Goal: Information Seeking & Learning: Find specific fact

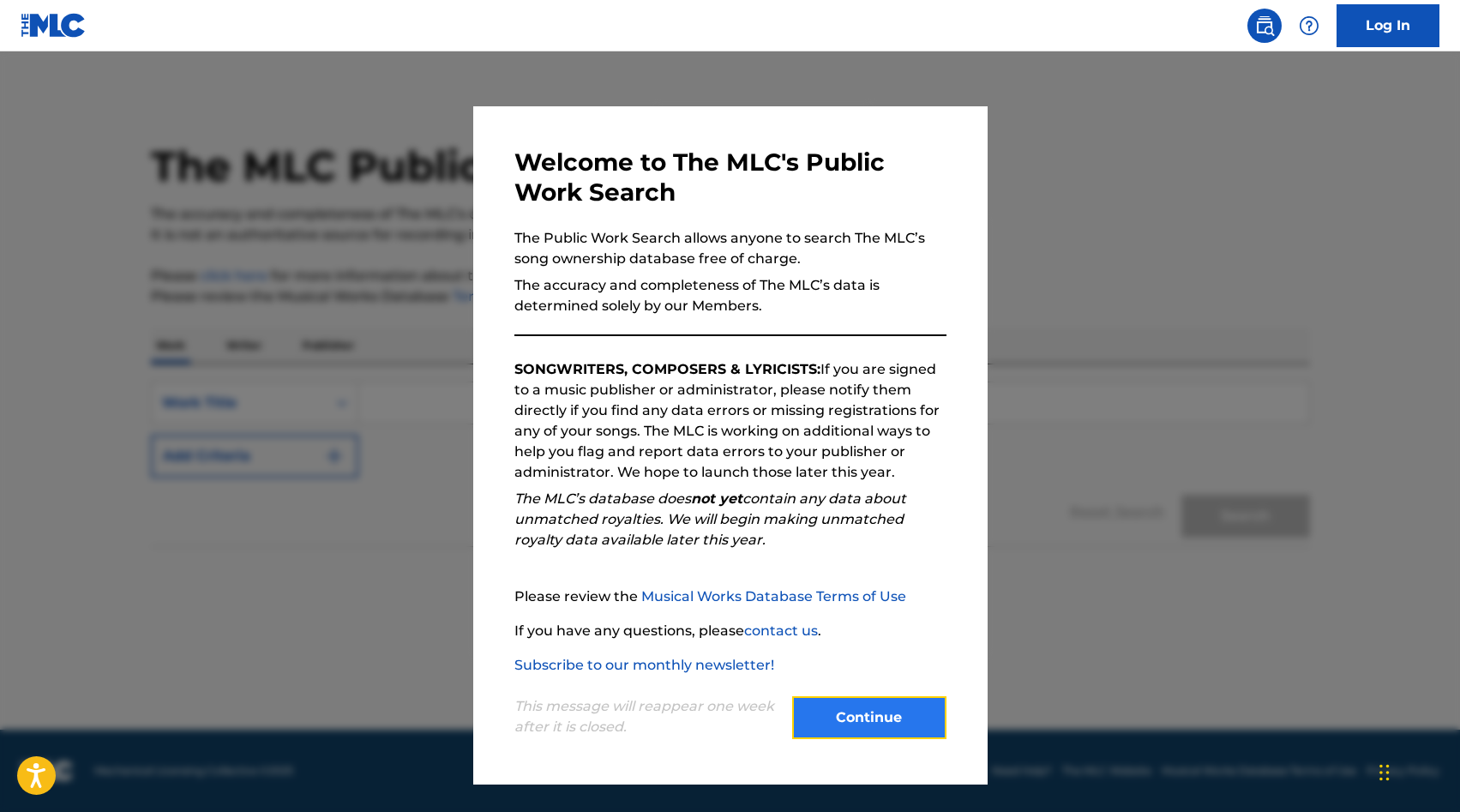
click at [880, 735] on button "Continue" at bounding box center [870, 718] width 155 height 43
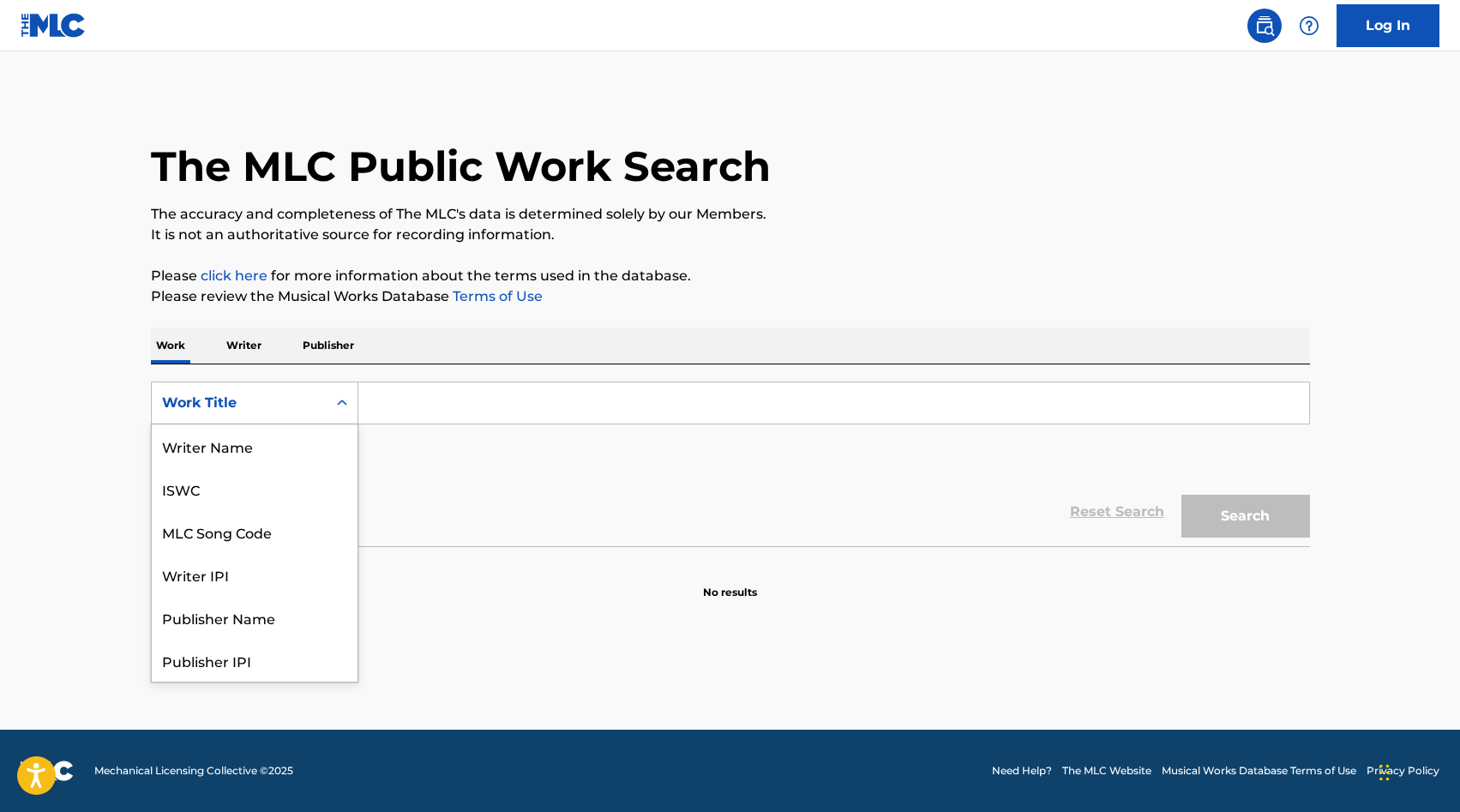
click at [261, 414] on div "Work Title" at bounding box center [239, 402] width 175 height 32
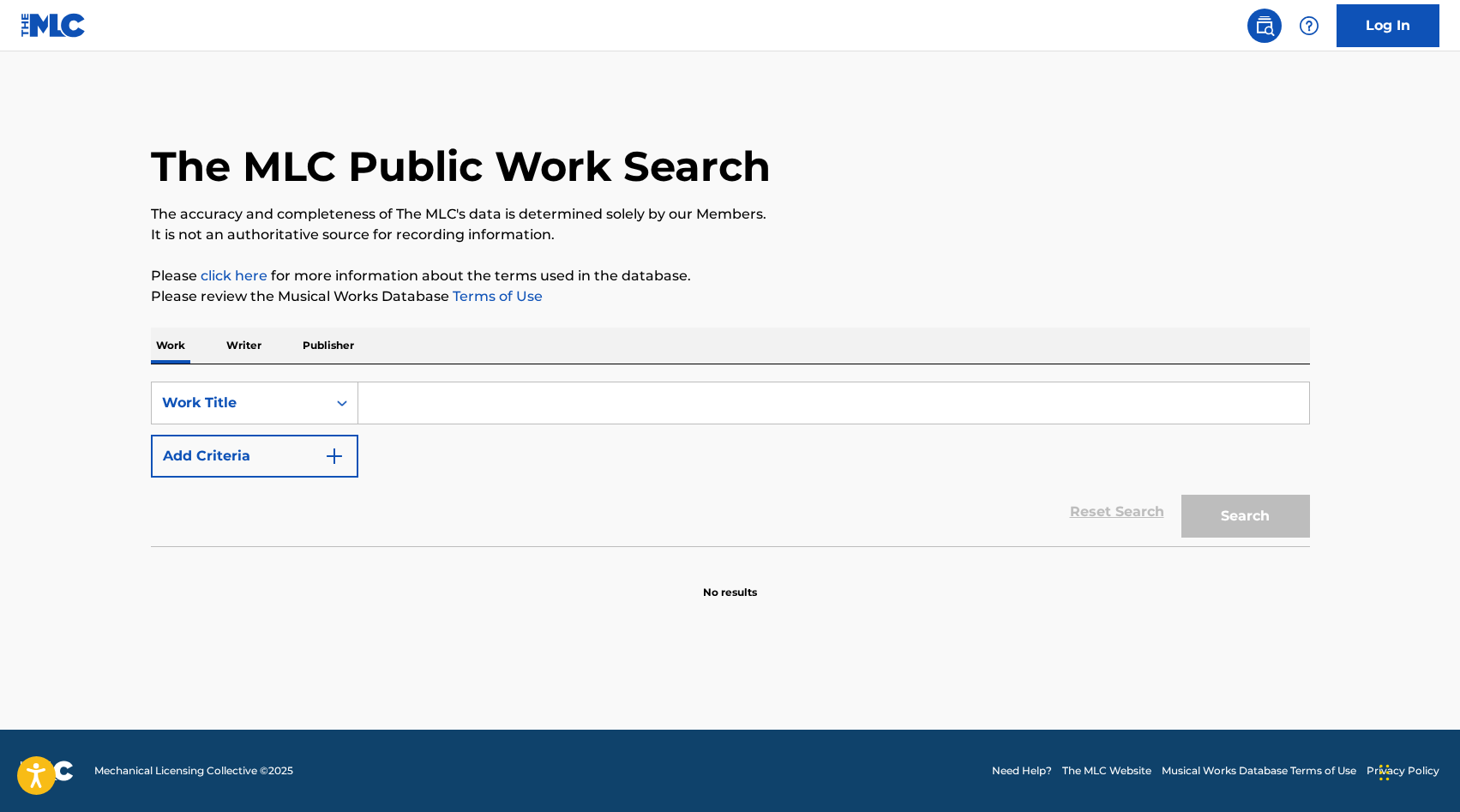
paste input "https://larepublica.pe/espectaculos/musica/2024/04/30/grupo-5-ni-la-culebritica…"
type input "https://larepublica.pe/espectaculos/musica/2024/04/30/grupo-5-ni-la-culebritica…"
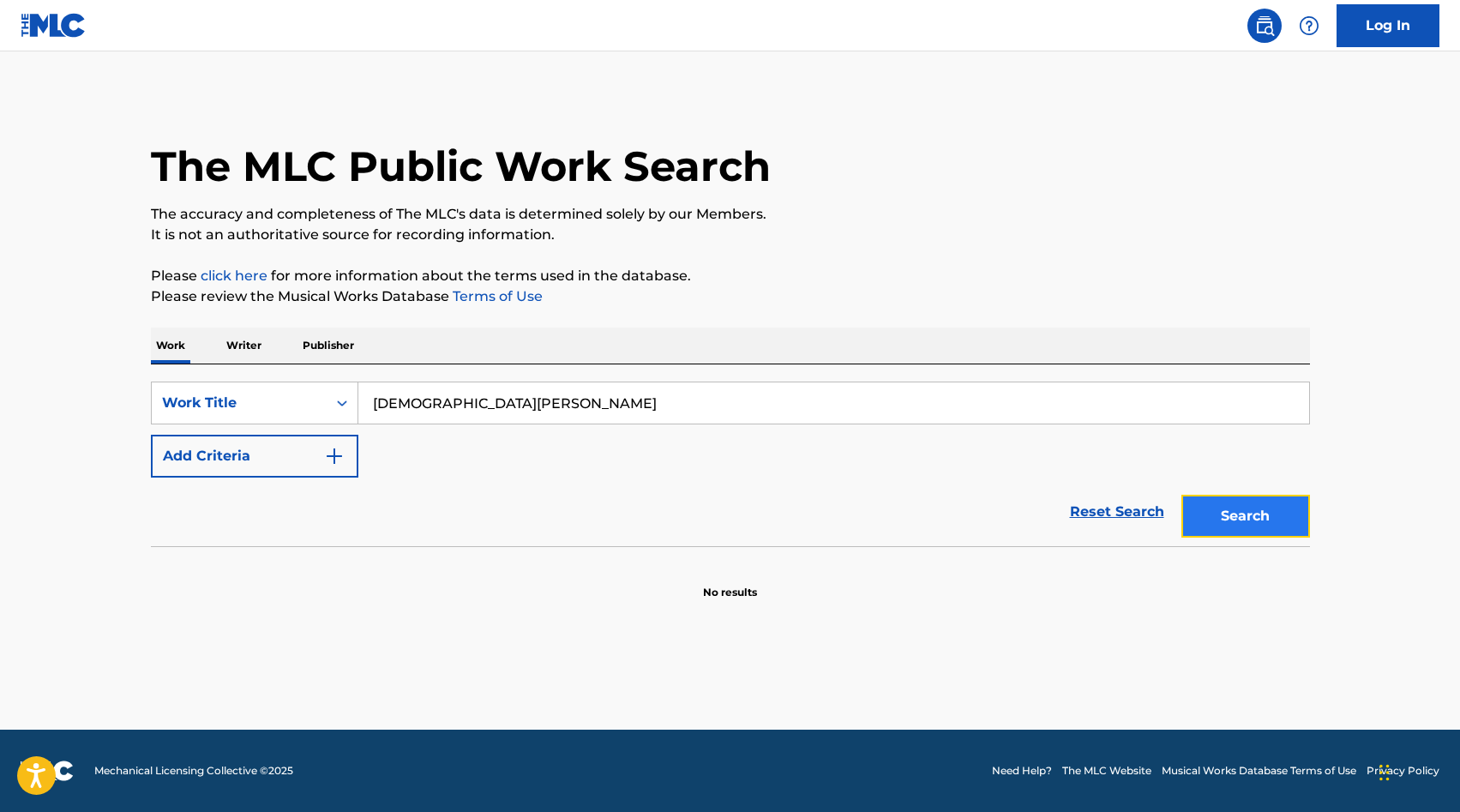
click at [1277, 516] on button "Search" at bounding box center [1245, 516] width 128 height 43
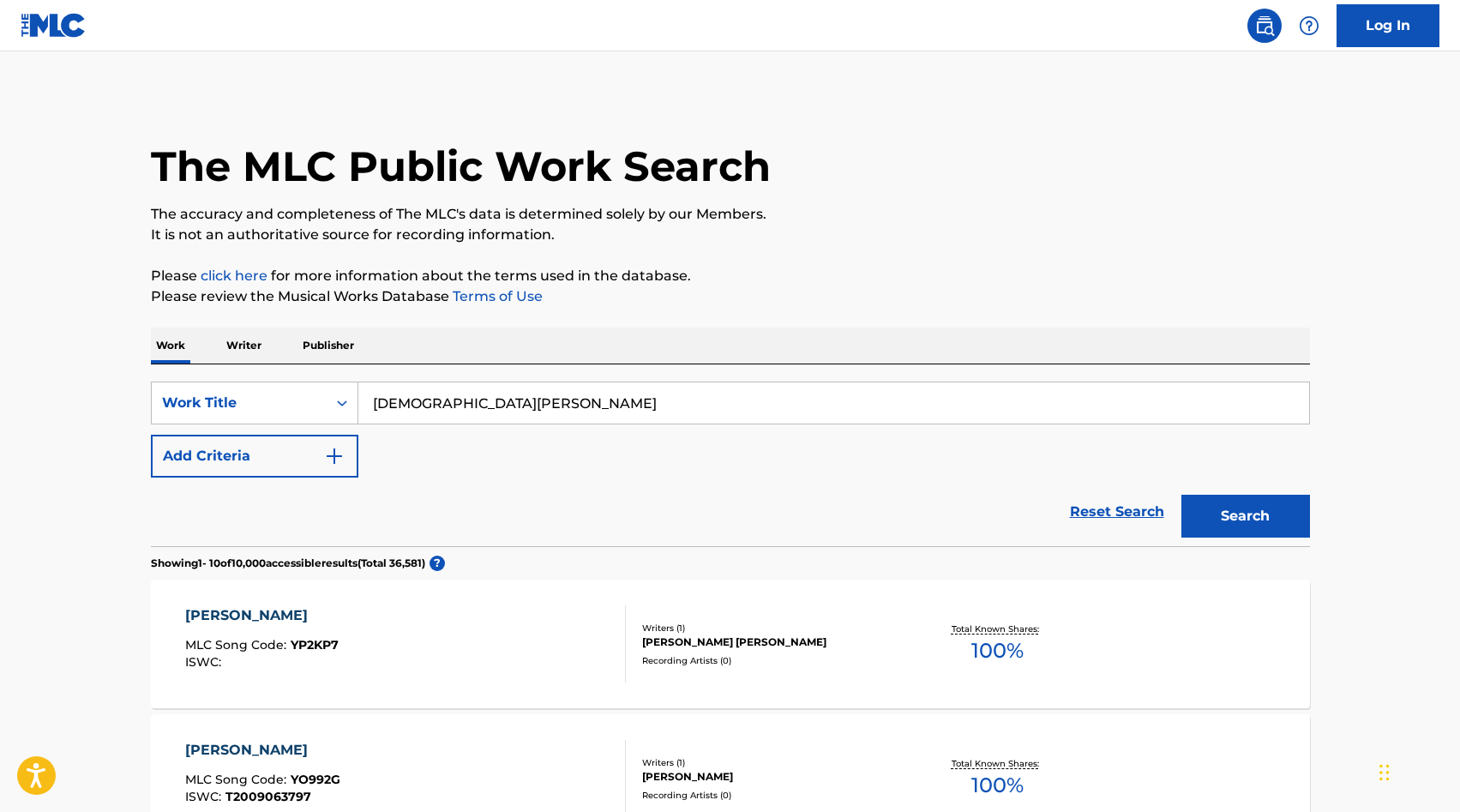
click at [514, 393] on input "lady yuliana" at bounding box center [834, 403] width 951 height 41
click at [491, 416] on input "lady yuliana" at bounding box center [834, 403] width 951 height 41
type input "lady yuliana vazquez osorio"
click at [1181, 495] on button "Search" at bounding box center [1245, 516] width 128 height 43
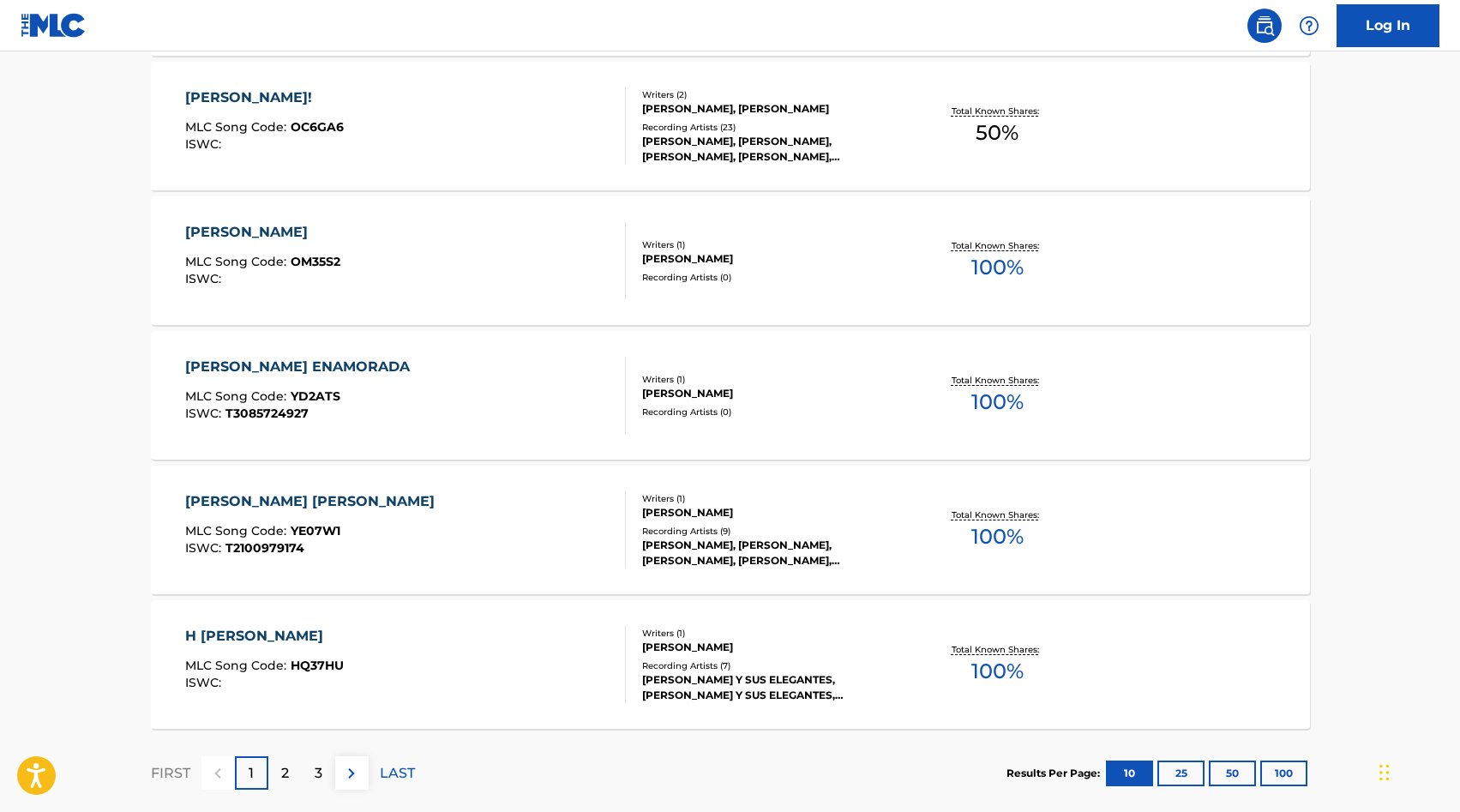
scroll to position [1224, 0]
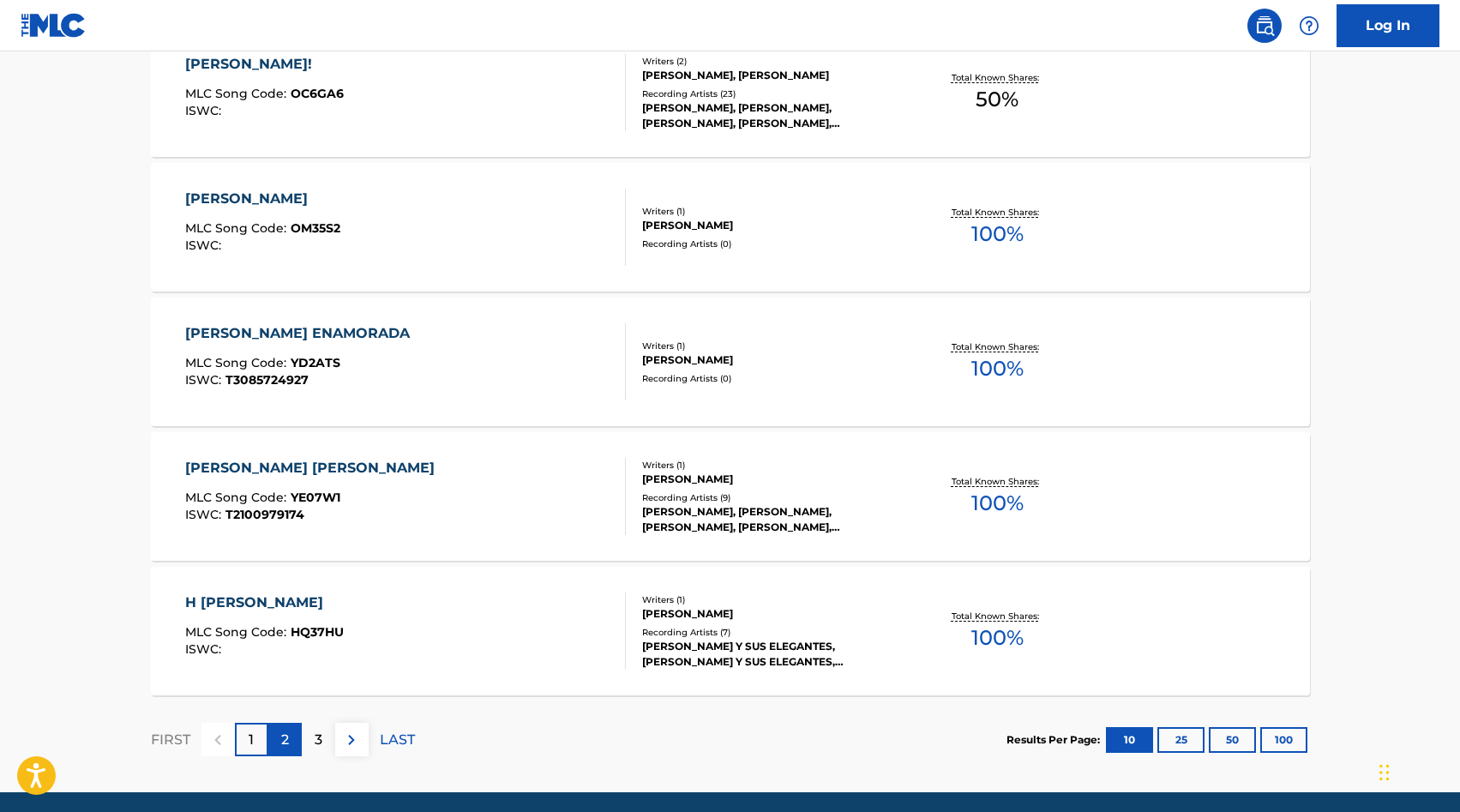
click at [281, 739] on p "2" at bounding box center [285, 739] width 8 height 21
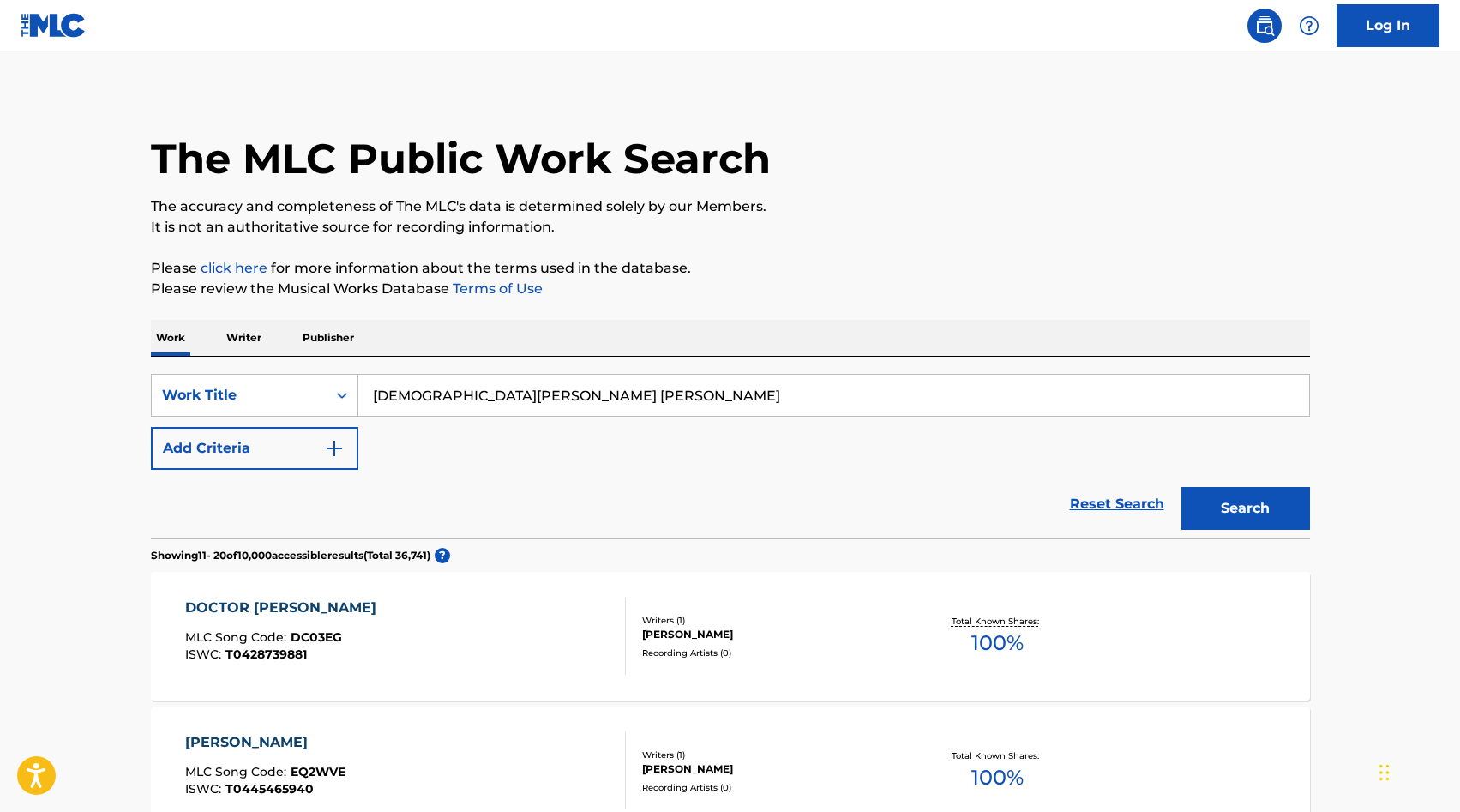
scroll to position [0, 0]
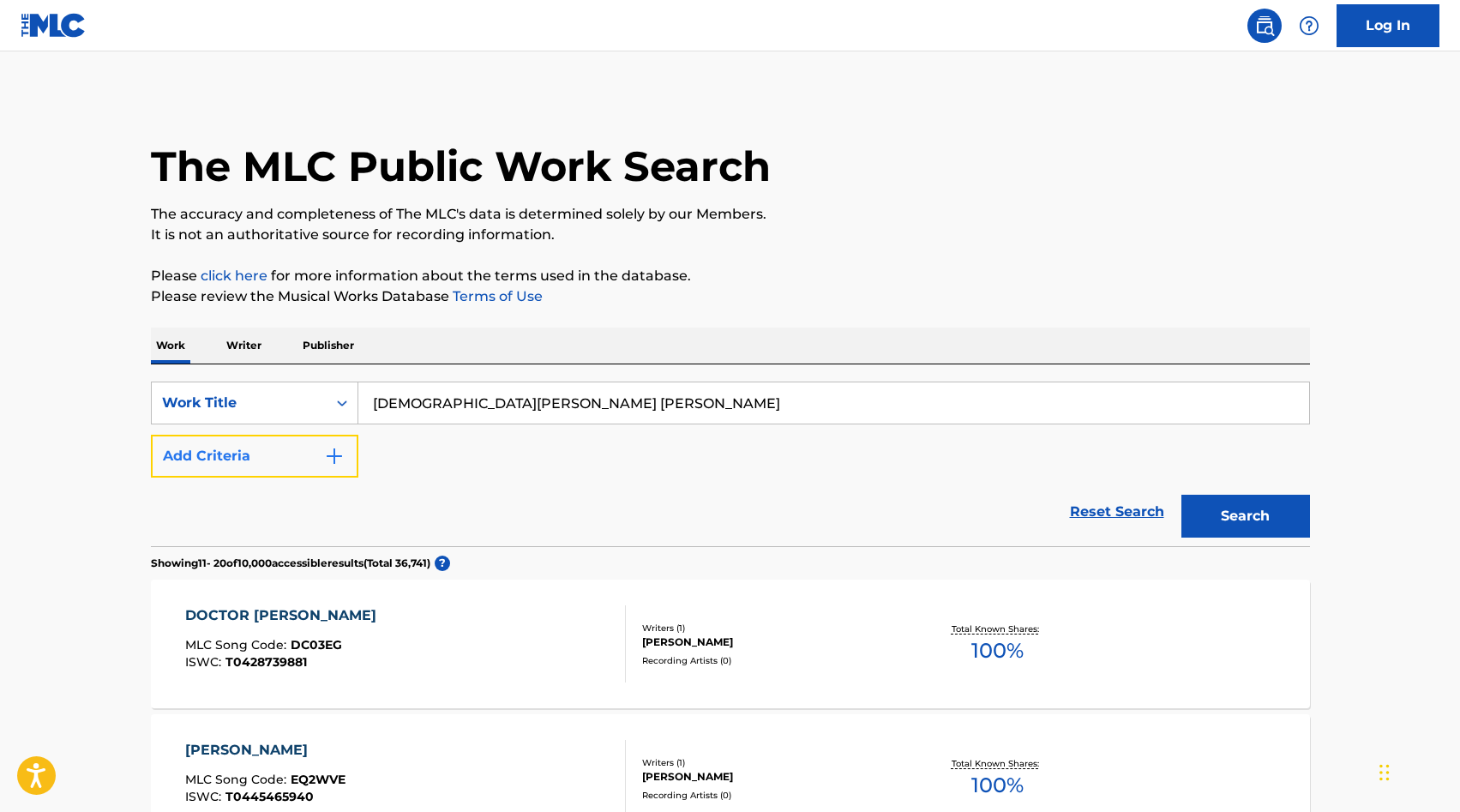
click at [245, 458] on button "Add Criteria" at bounding box center [254, 456] width 208 height 43
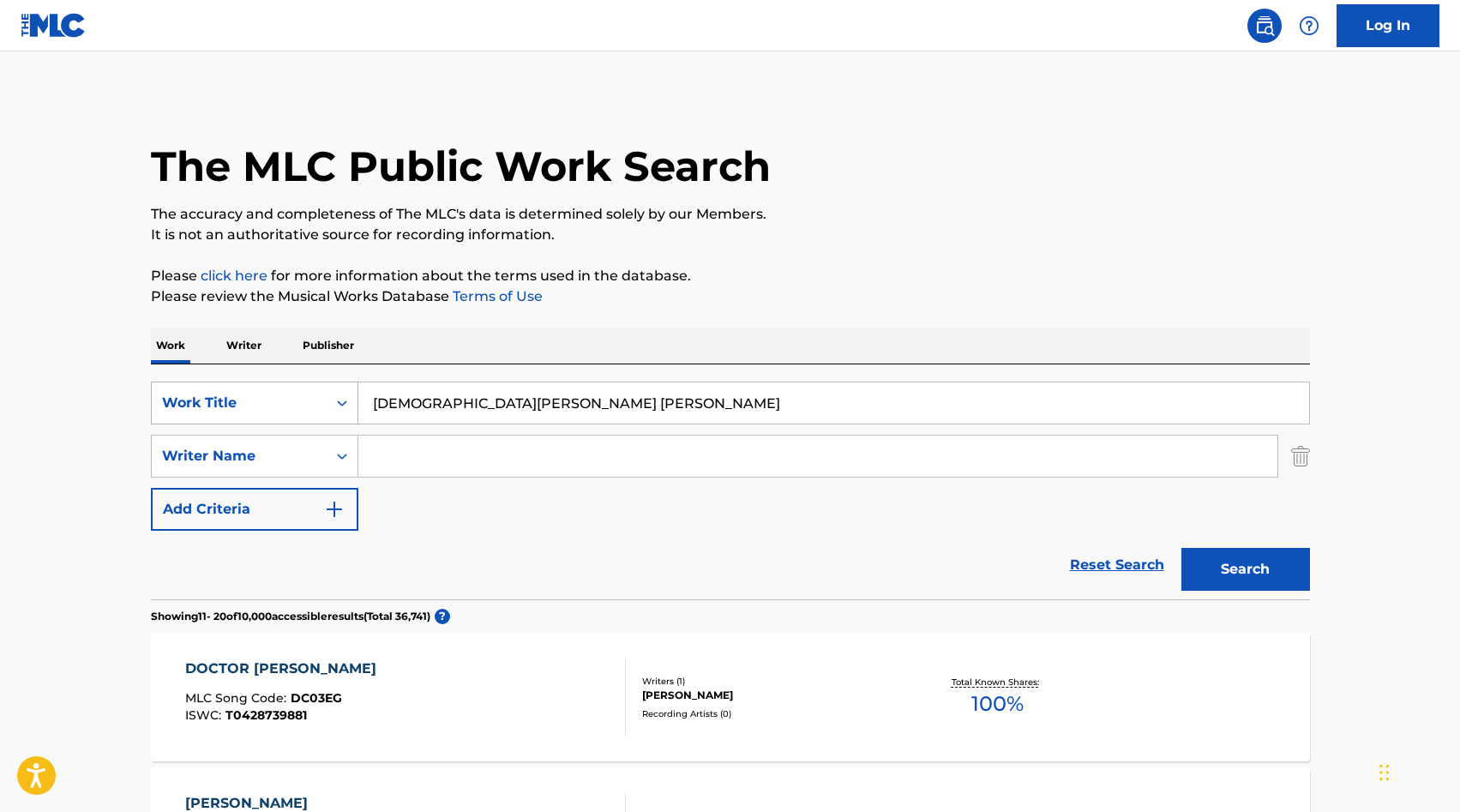
click at [252, 412] on div "Work Title" at bounding box center [239, 402] width 155 height 21
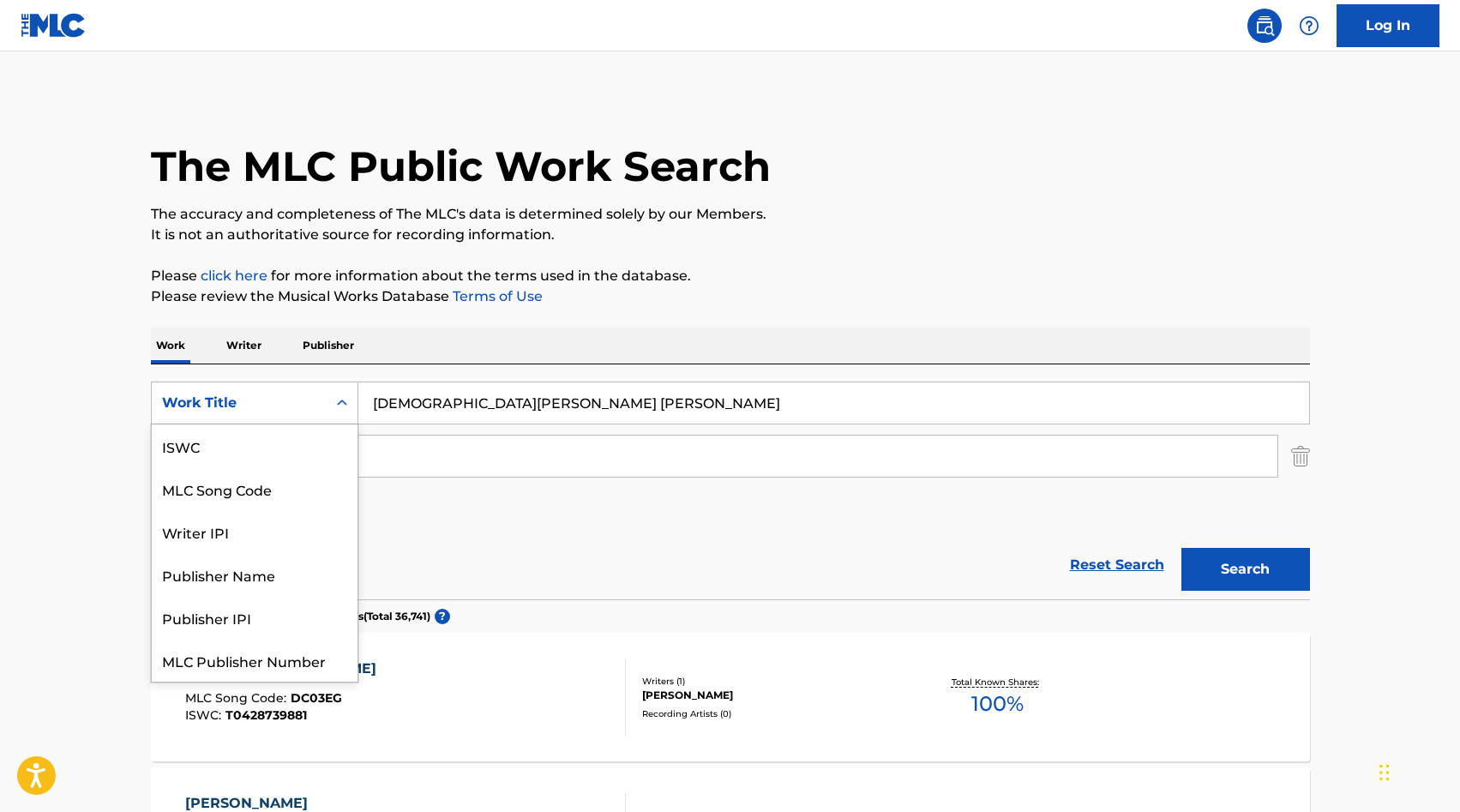
scroll to position [43, 0]
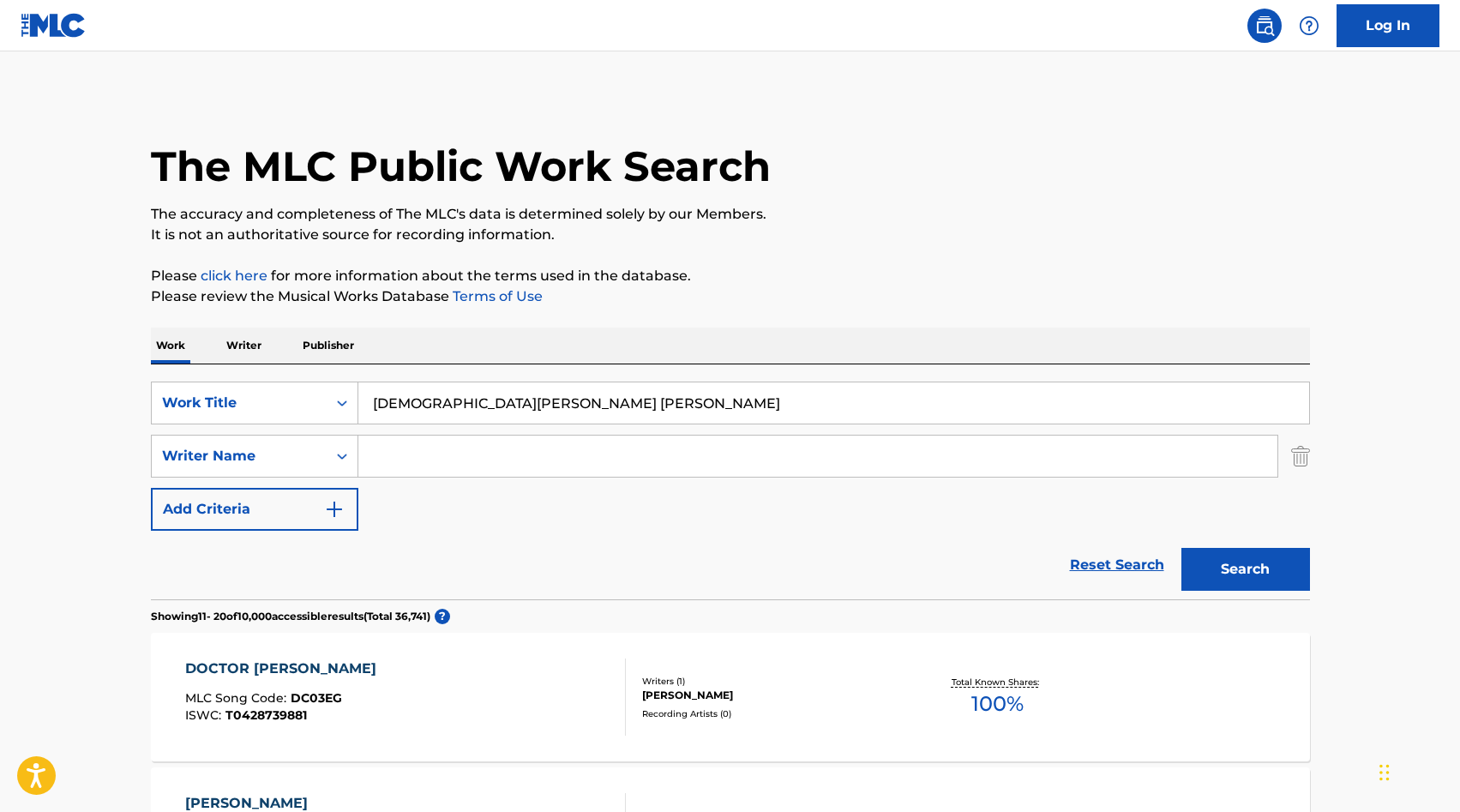
click at [500, 407] on input "lady yuliana vazquez osorio" at bounding box center [834, 403] width 951 height 41
click at [248, 353] on p "Writer" at bounding box center [243, 346] width 46 height 36
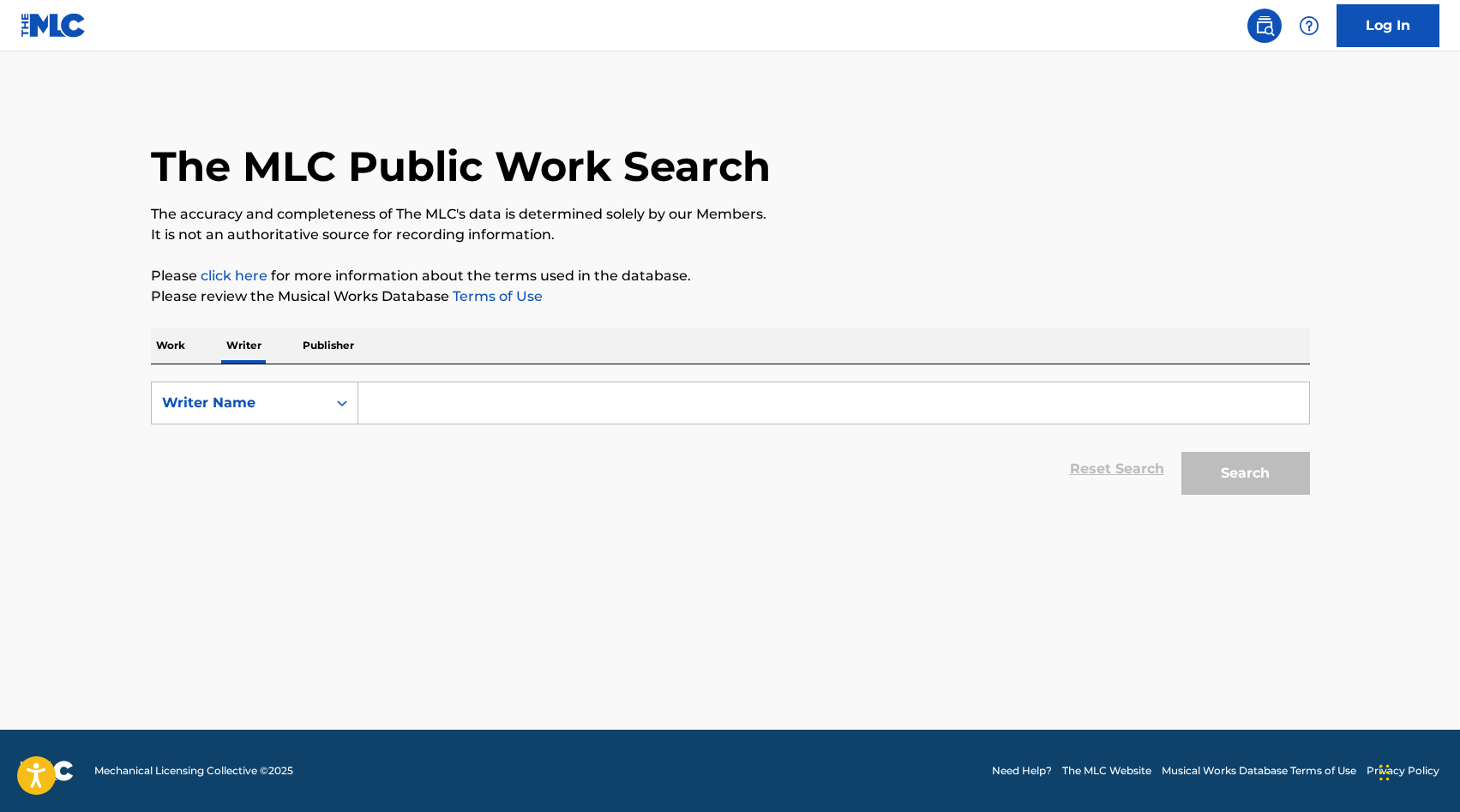
click at [158, 348] on p "Work" at bounding box center [171, 346] width 40 height 36
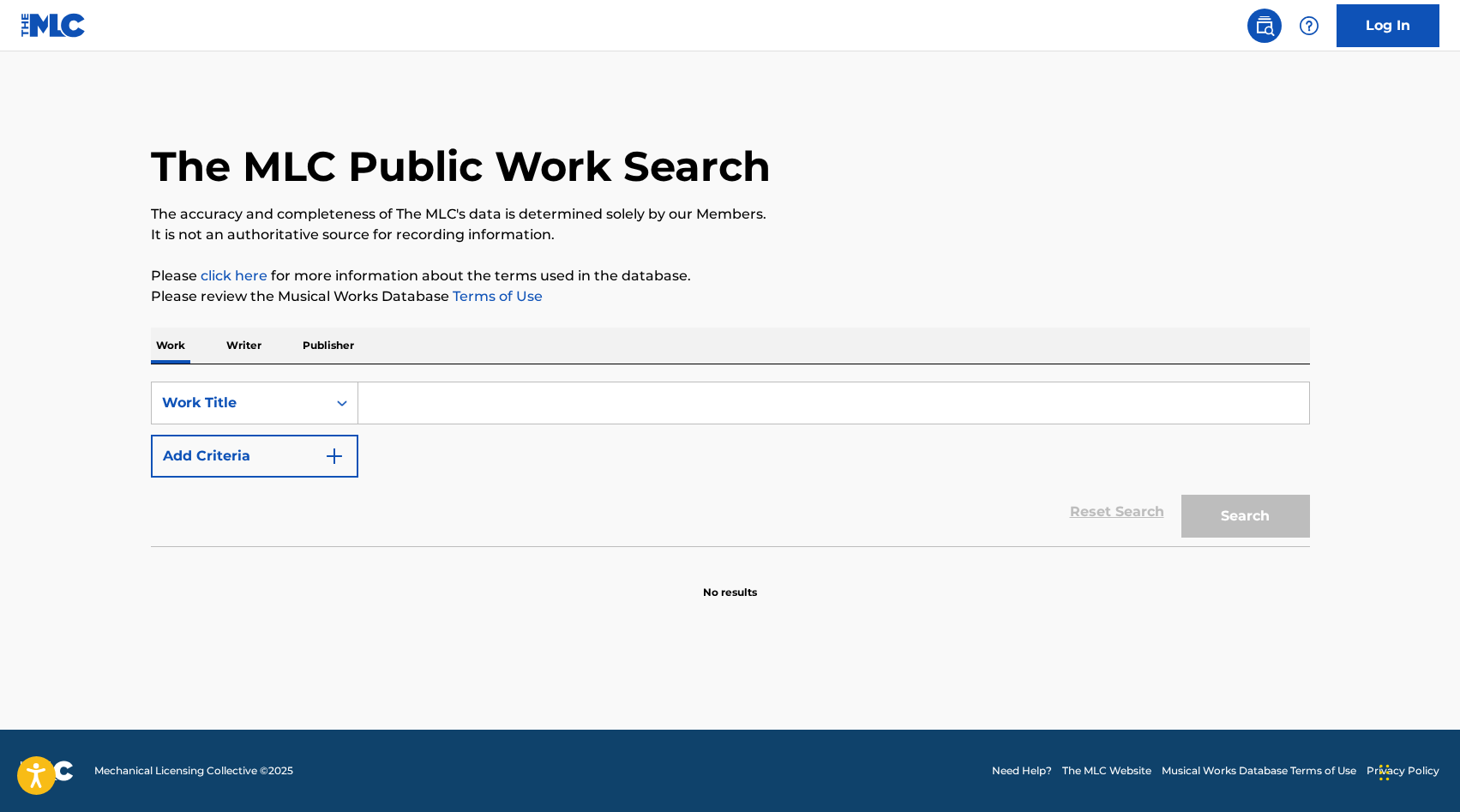
click at [239, 341] on p "Writer" at bounding box center [243, 346] width 46 height 36
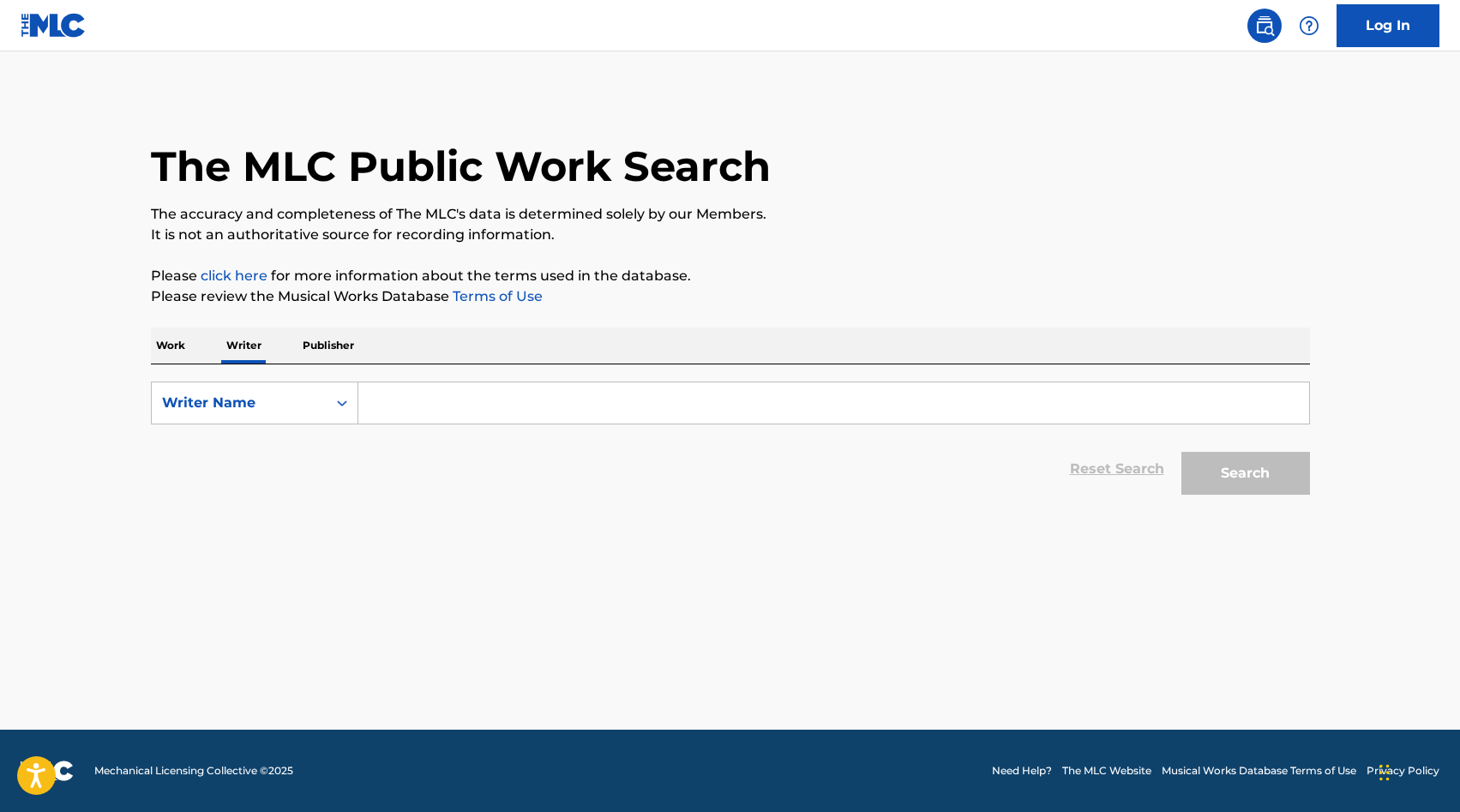
click at [439, 407] on input "Search Form" at bounding box center [834, 403] width 951 height 41
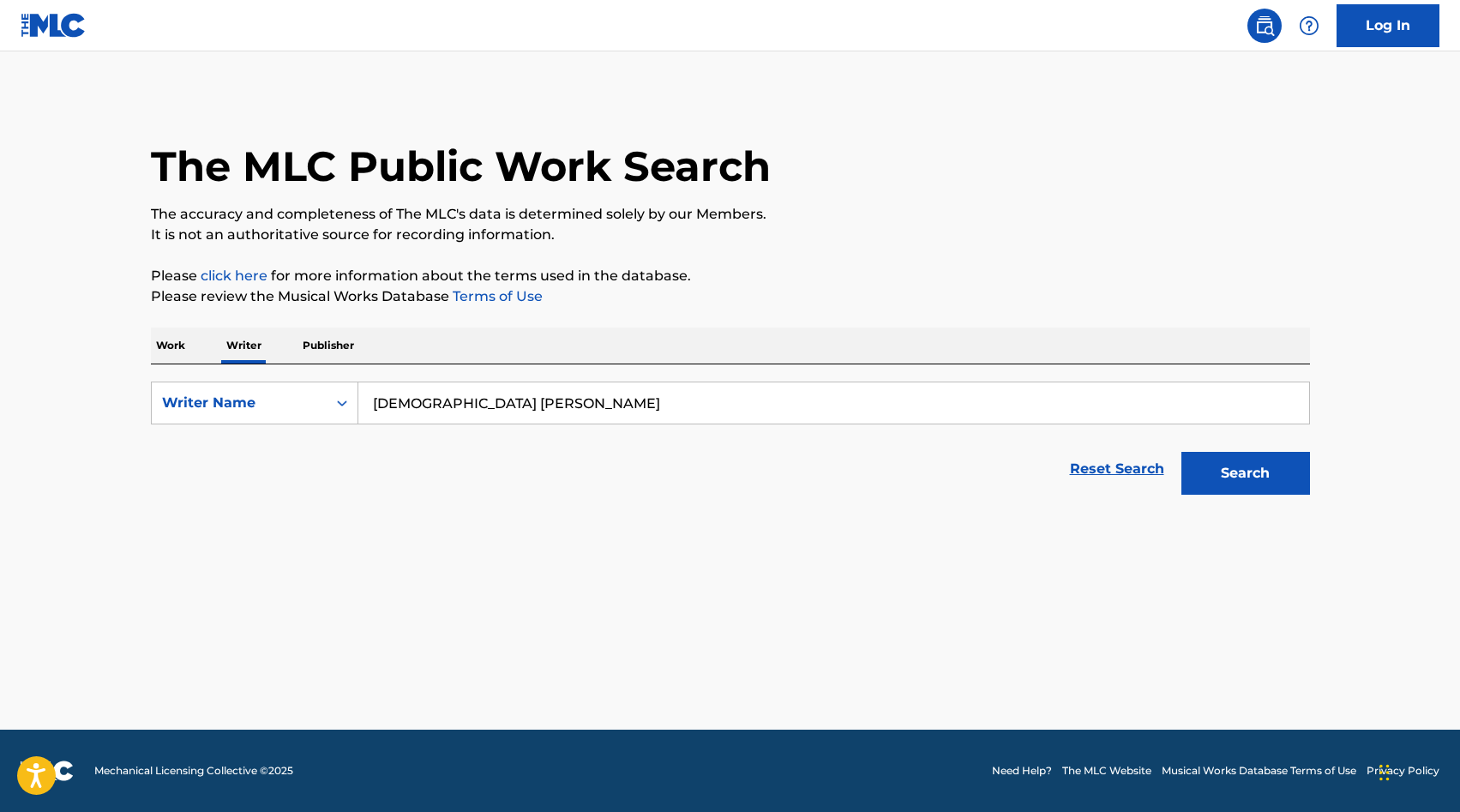
type input "[DEMOGRAPHIC_DATA] [PERSON_NAME]"
click at [1181, 452] on button "Search" at bounding box center [1245, 473] width 128 height 43
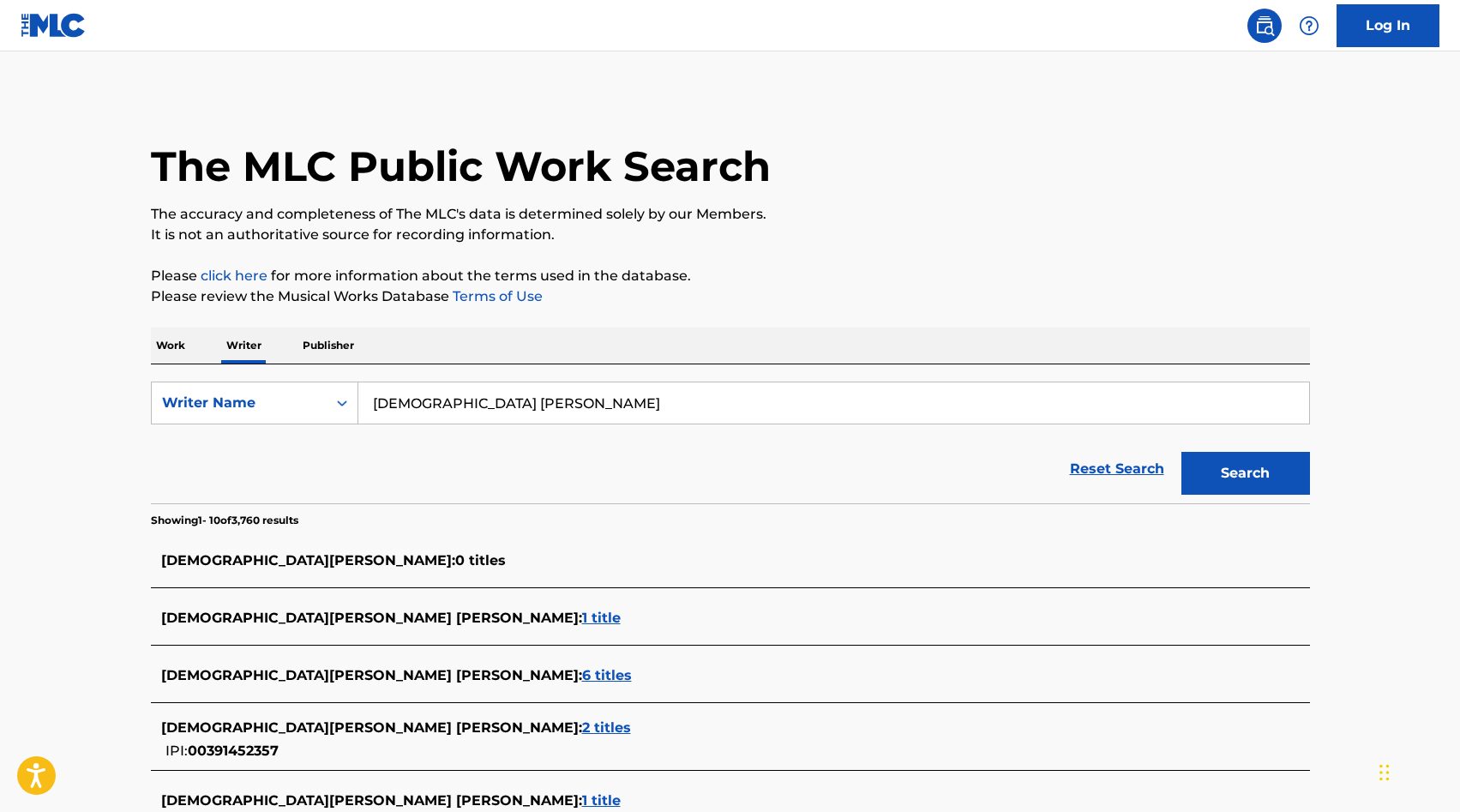
click at [582, 617] on span "1 title" at bounding box center [601, 617] width 39 height 16
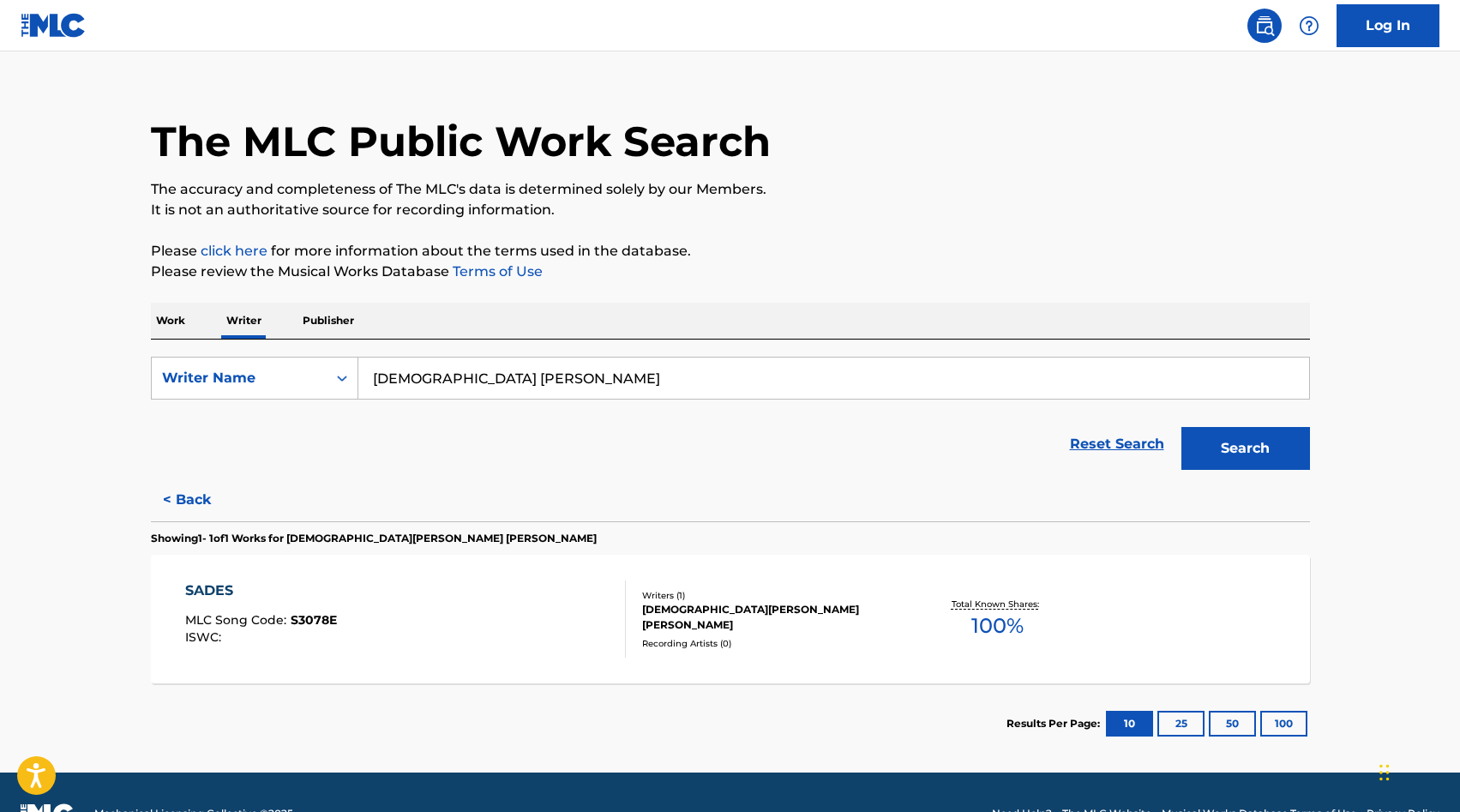
scroll to position [67, 0]
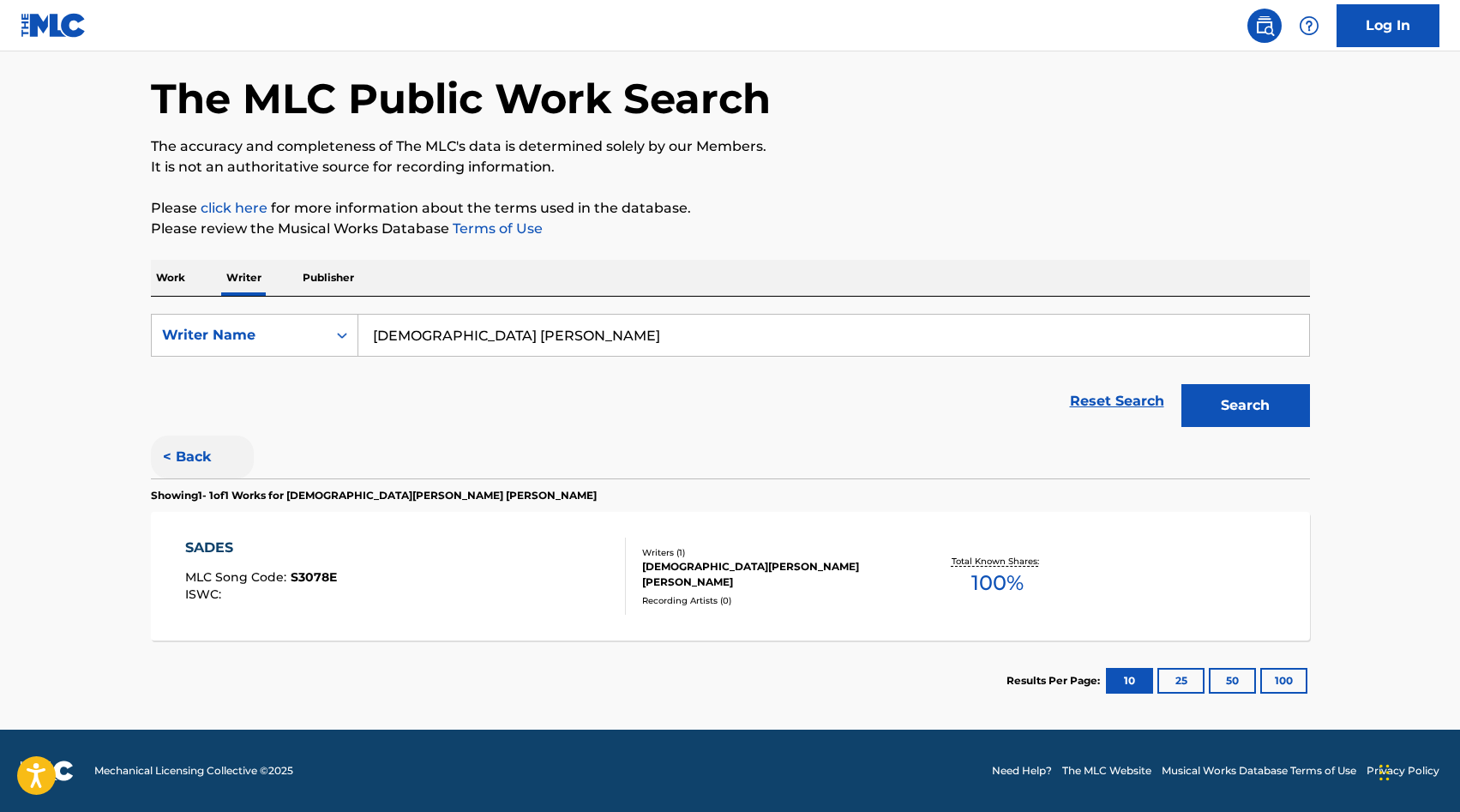
click at [191, 465] on button "< Back" at bounding box center [202, 457] width 103 height 43
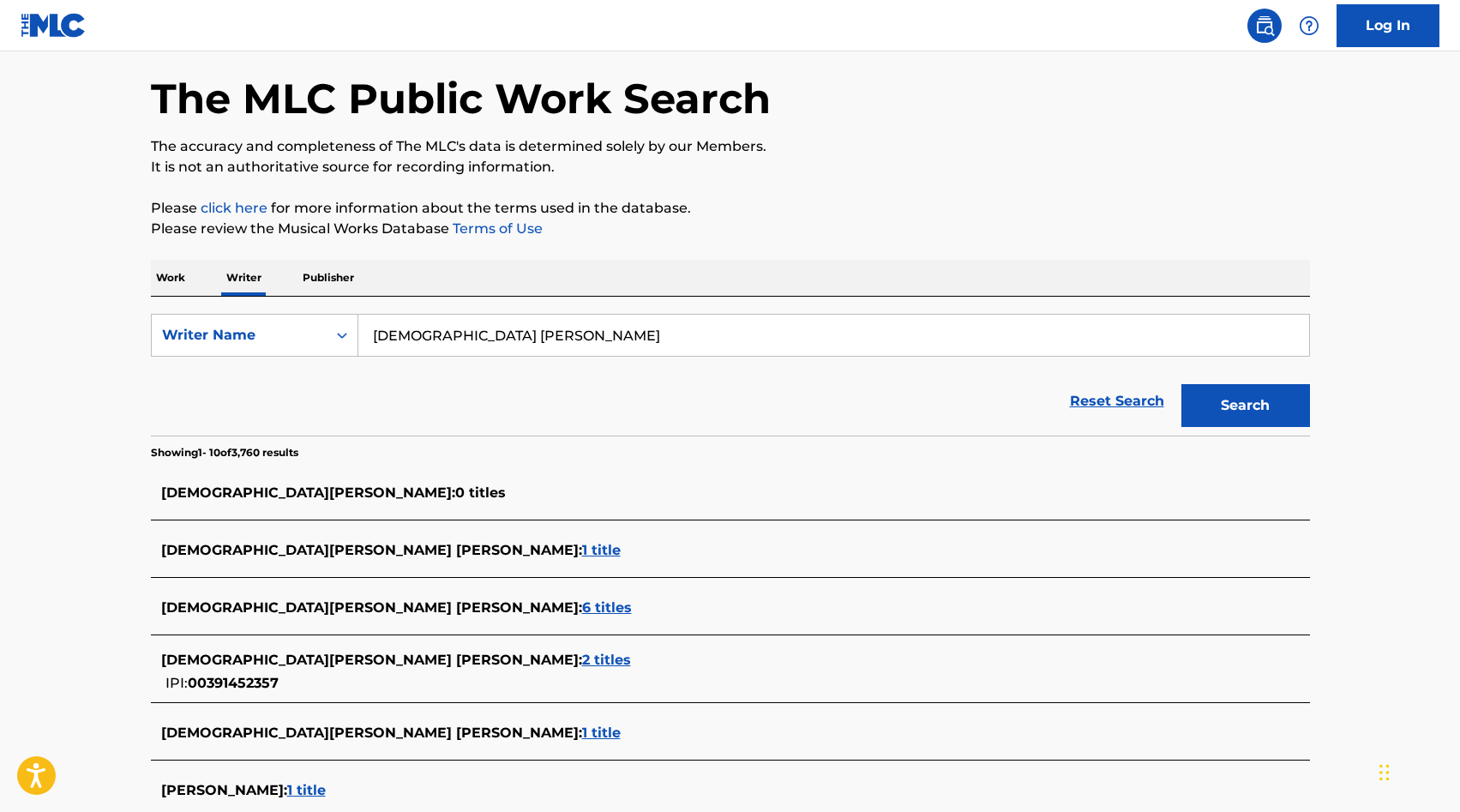
click at [582, 605] on span "6 titles" at bounding box center [606, 607] width 49 height 16
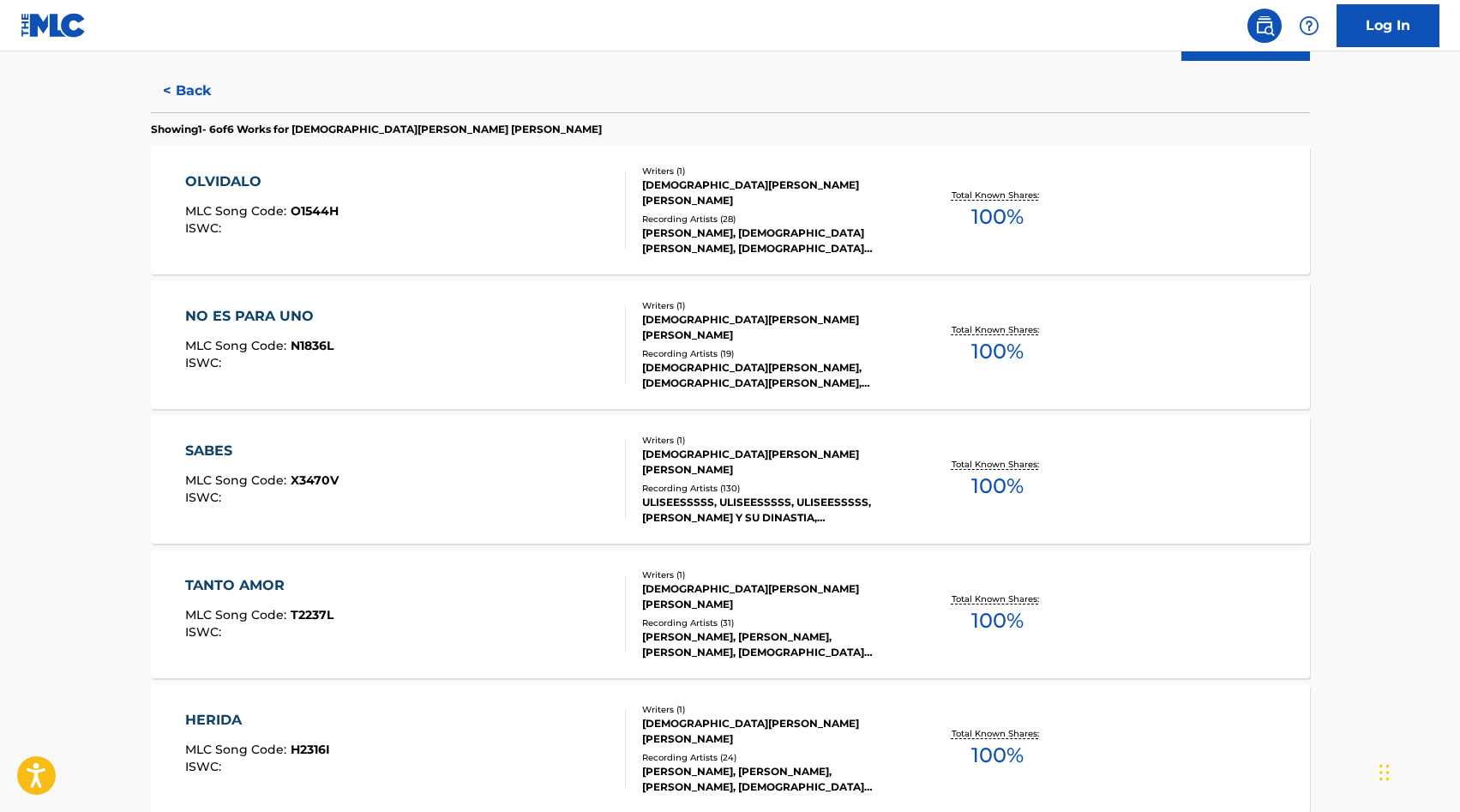
scroll to position [391, 0]
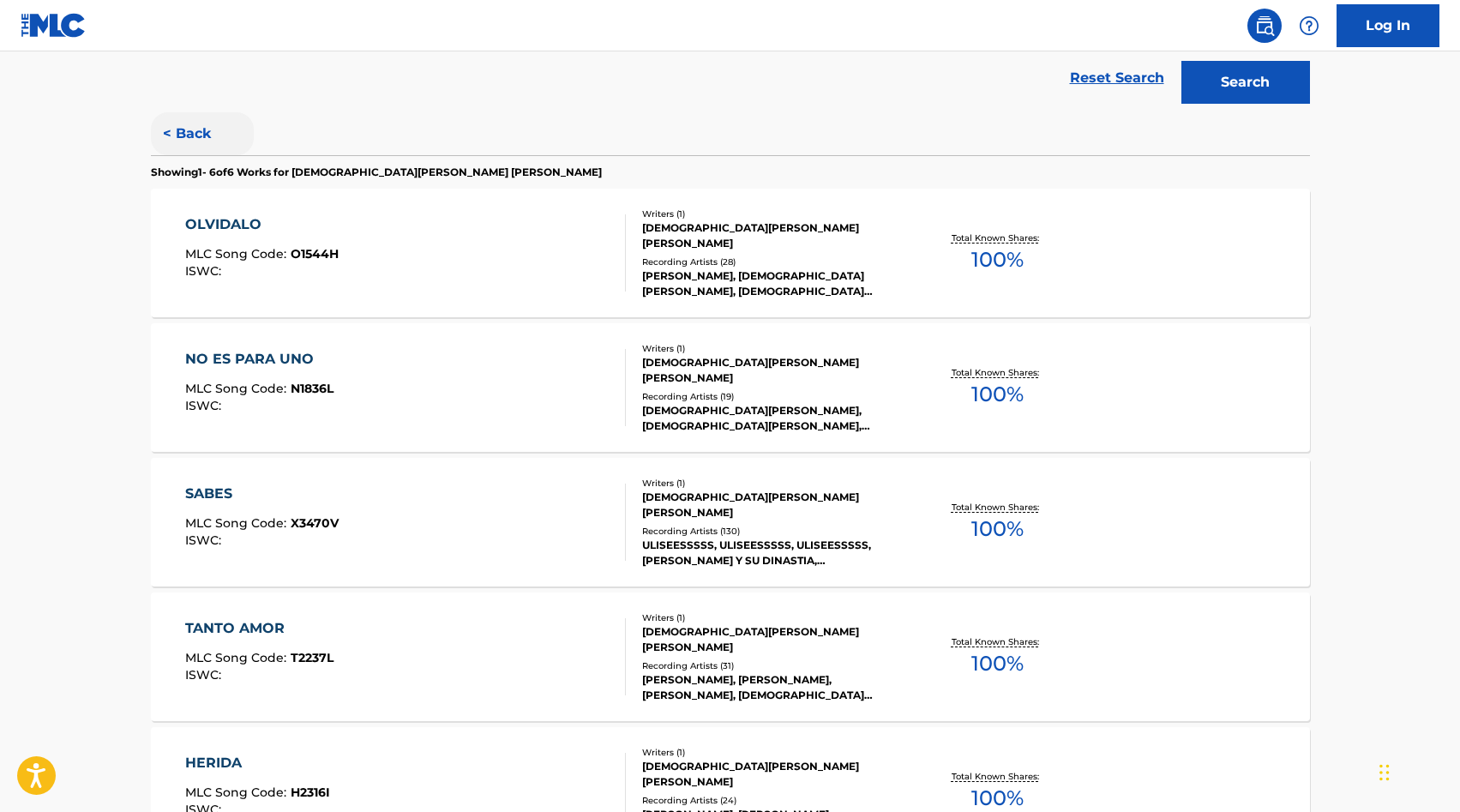
click at [184, 122] on button "< Back" at bounding box center [202, 134] width 103 height 43
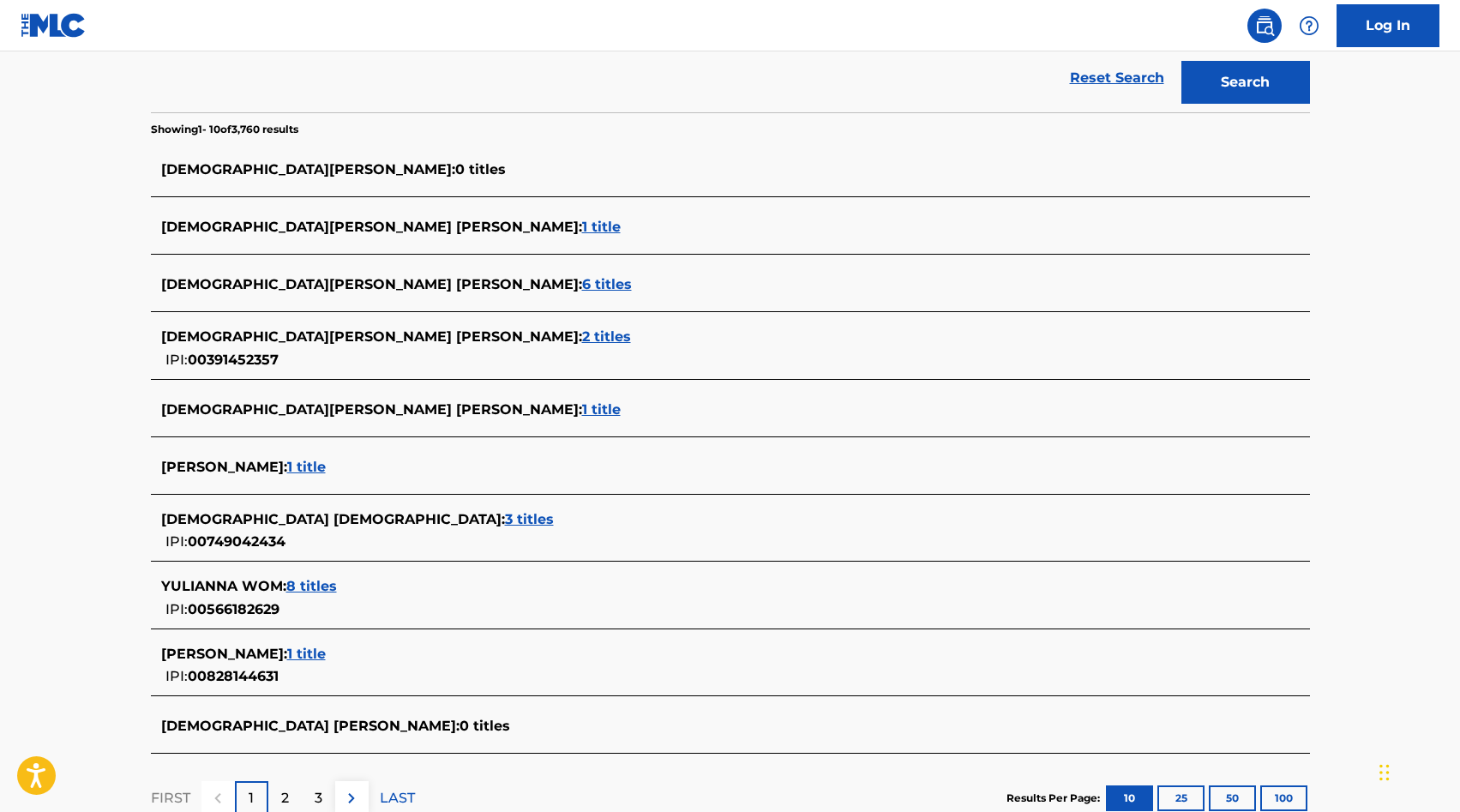
click at [582, 336] on span "2 titles" at bounding box center [606, 336] width 49 height 16
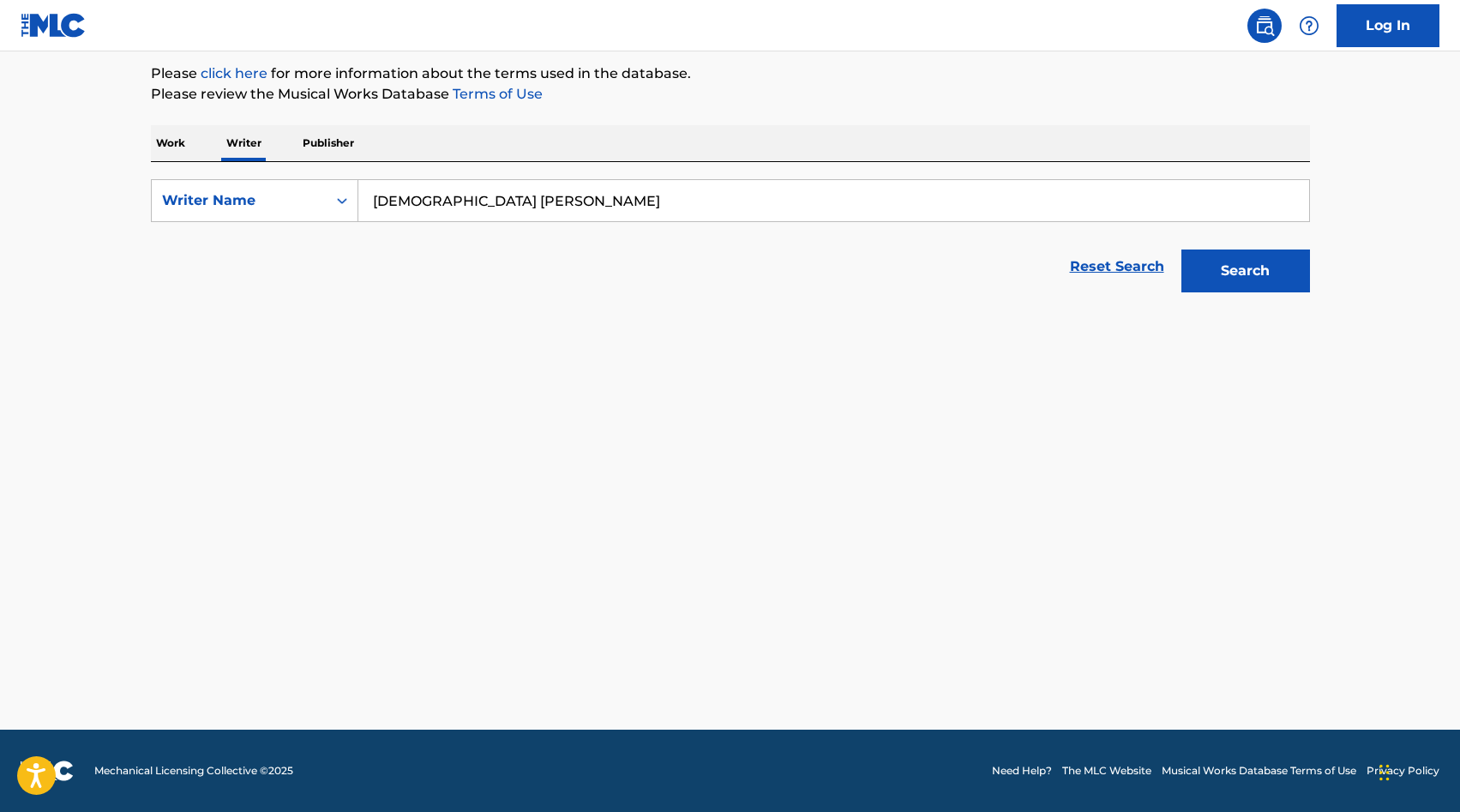
scroll to position [202, 0]
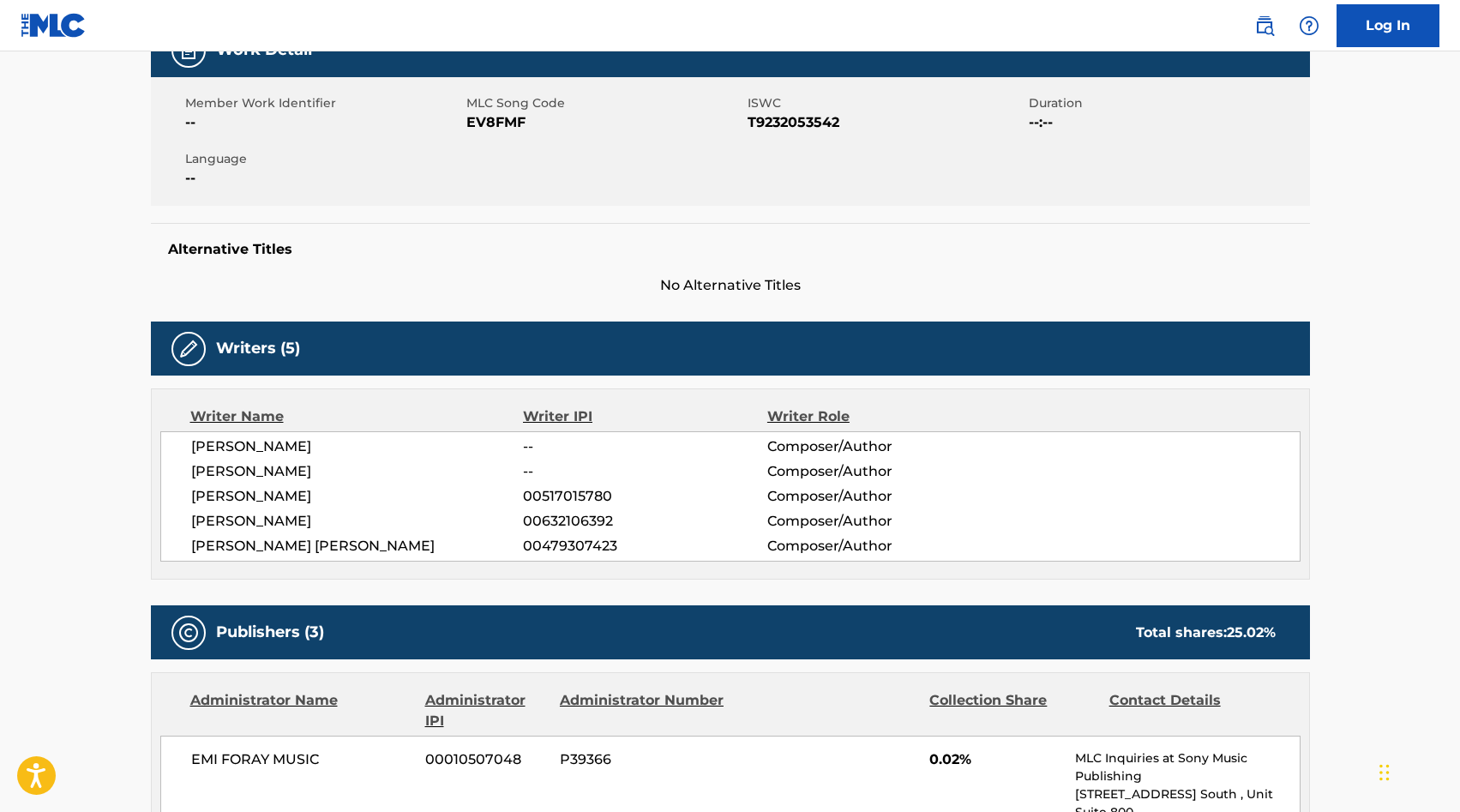
scroll to position [344, 0]
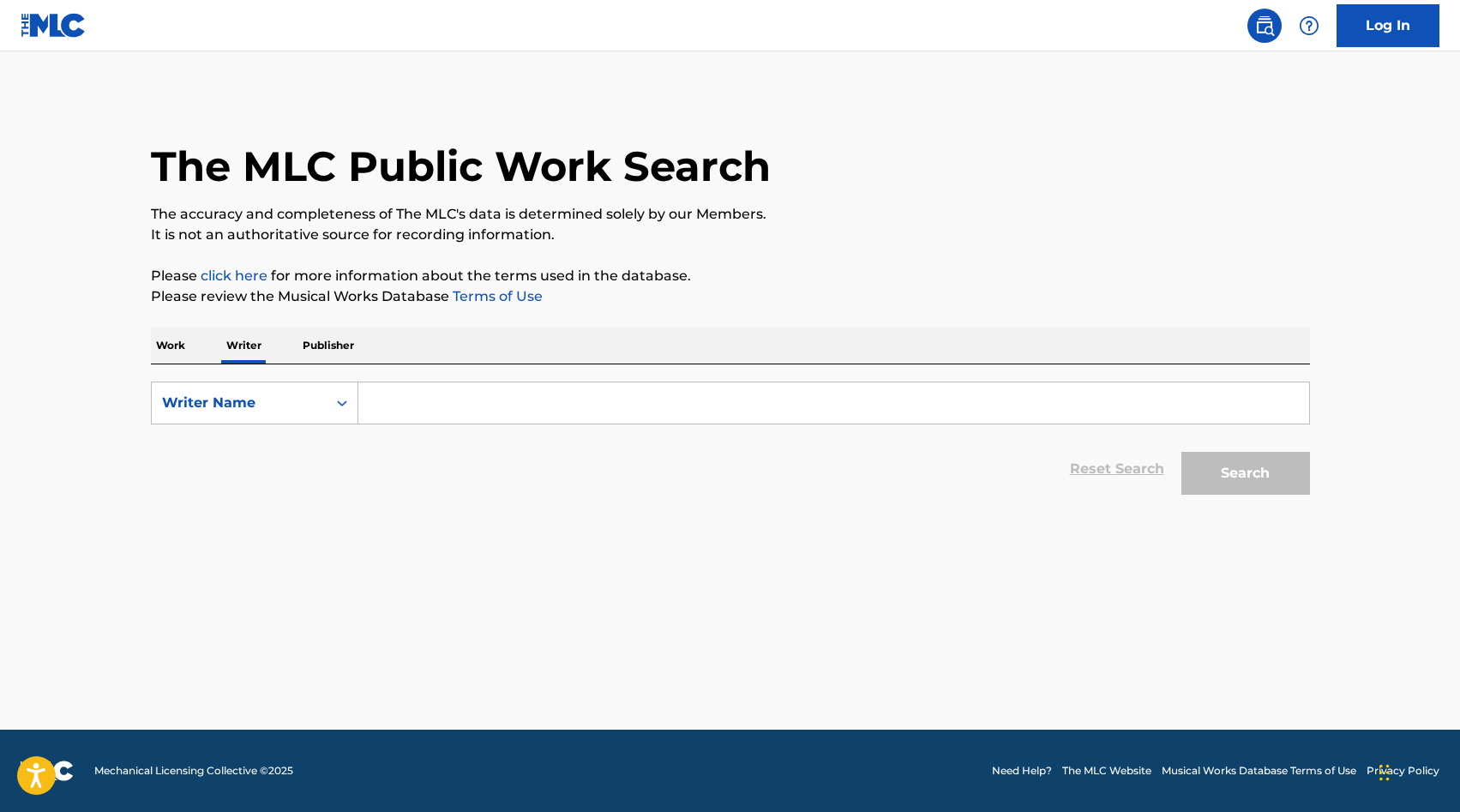
click at [512, 410] on input "Search Form" at bounding box center [834, 403] width 951 height 41
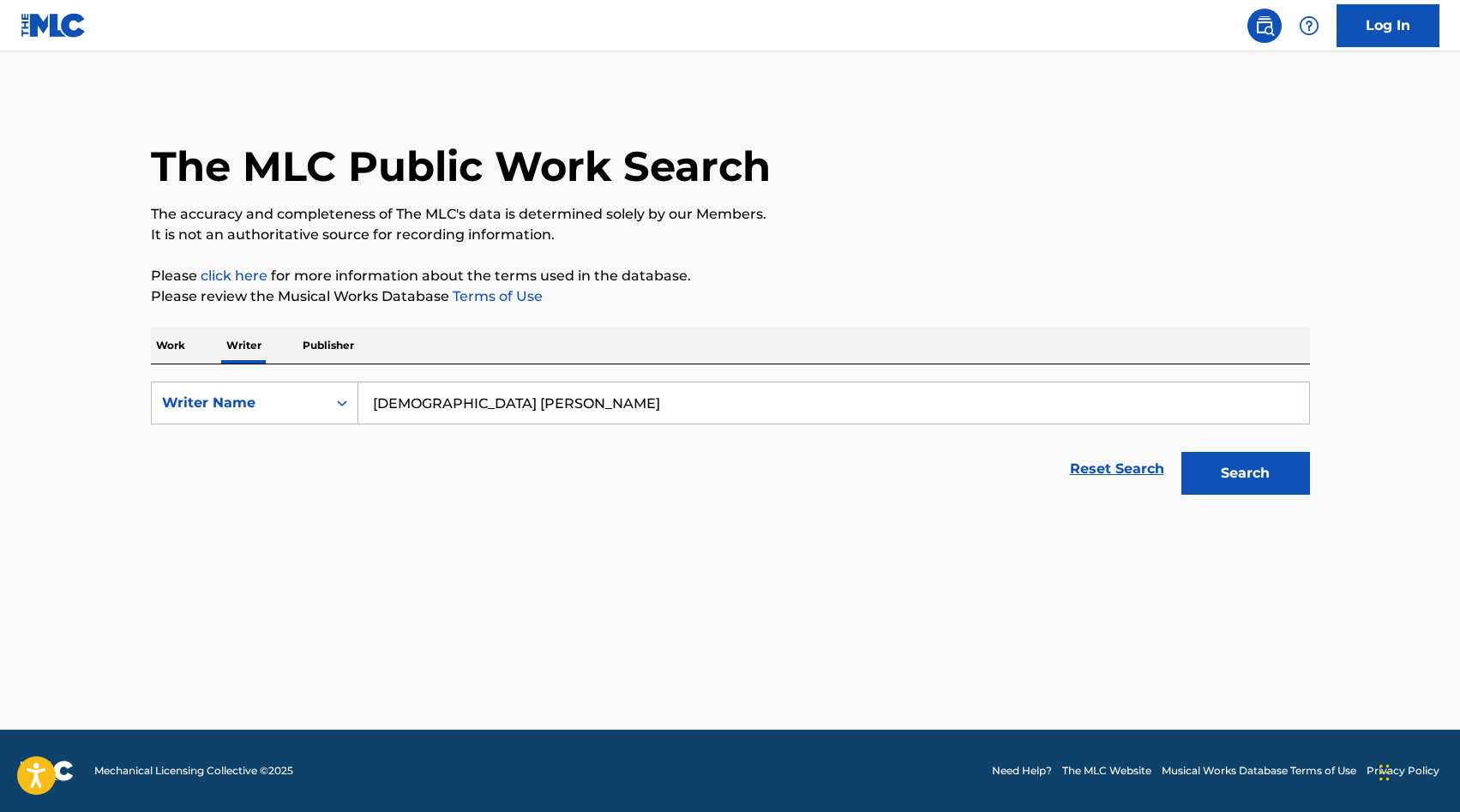
type input "[DEMOGRAPHIC_DATA] [PERSON_NAME]"
click at [1181, 452] on button "Search" at bounding box center [1245, 473] width 128 height 43
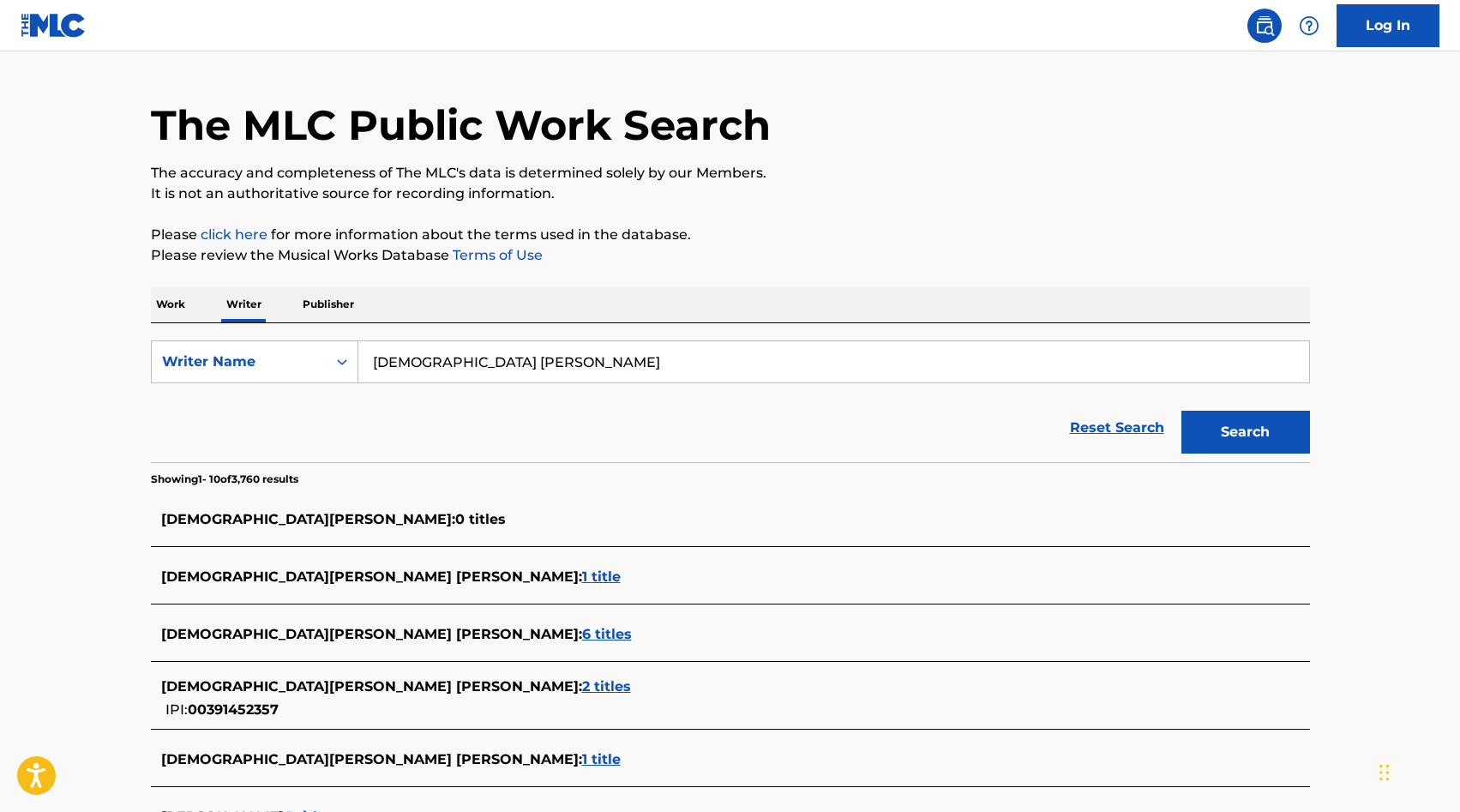
scroll to position [137, 0]
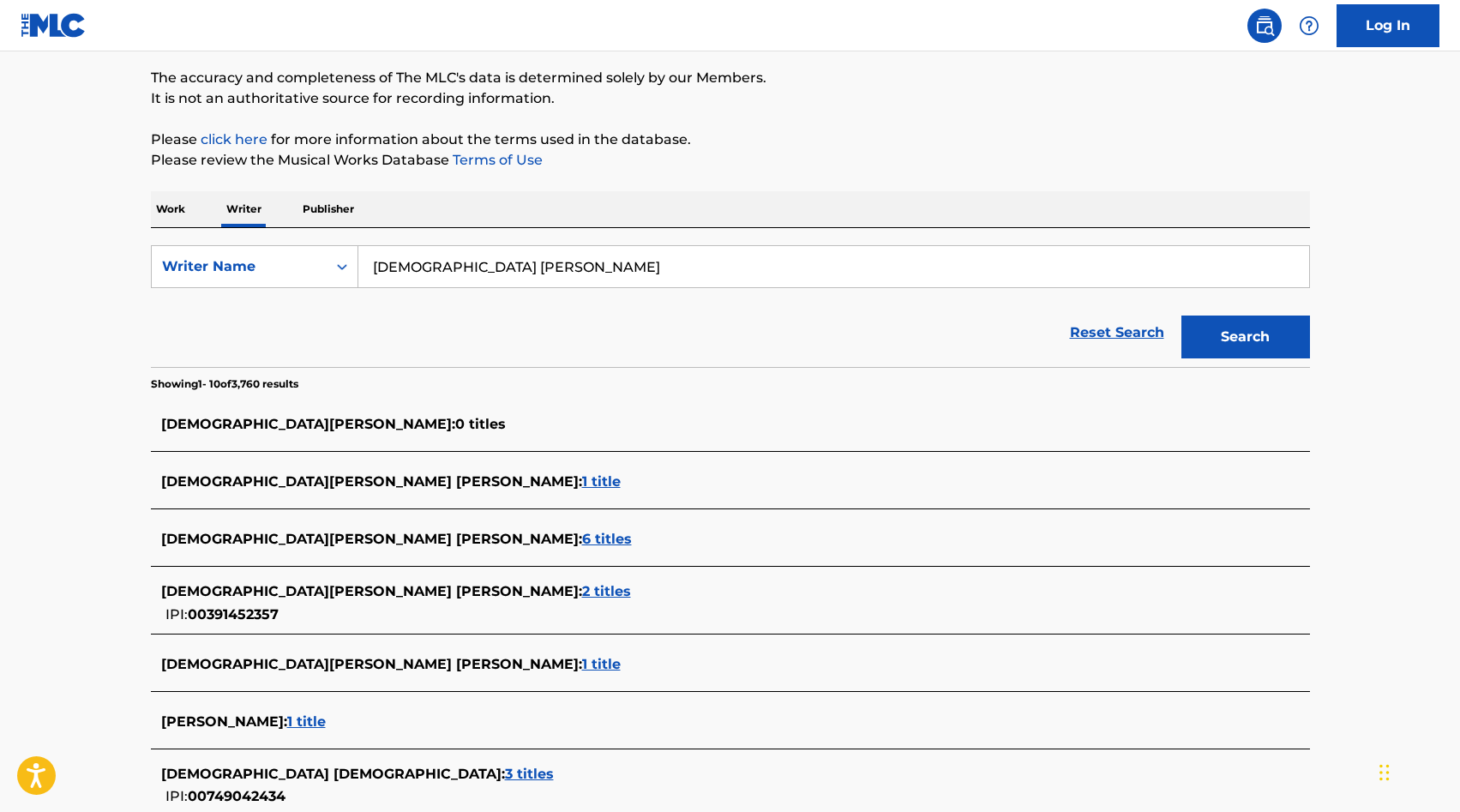
click at [582, 593] on span "2 titles" at bounding box center [606, 591] width 49 height 16
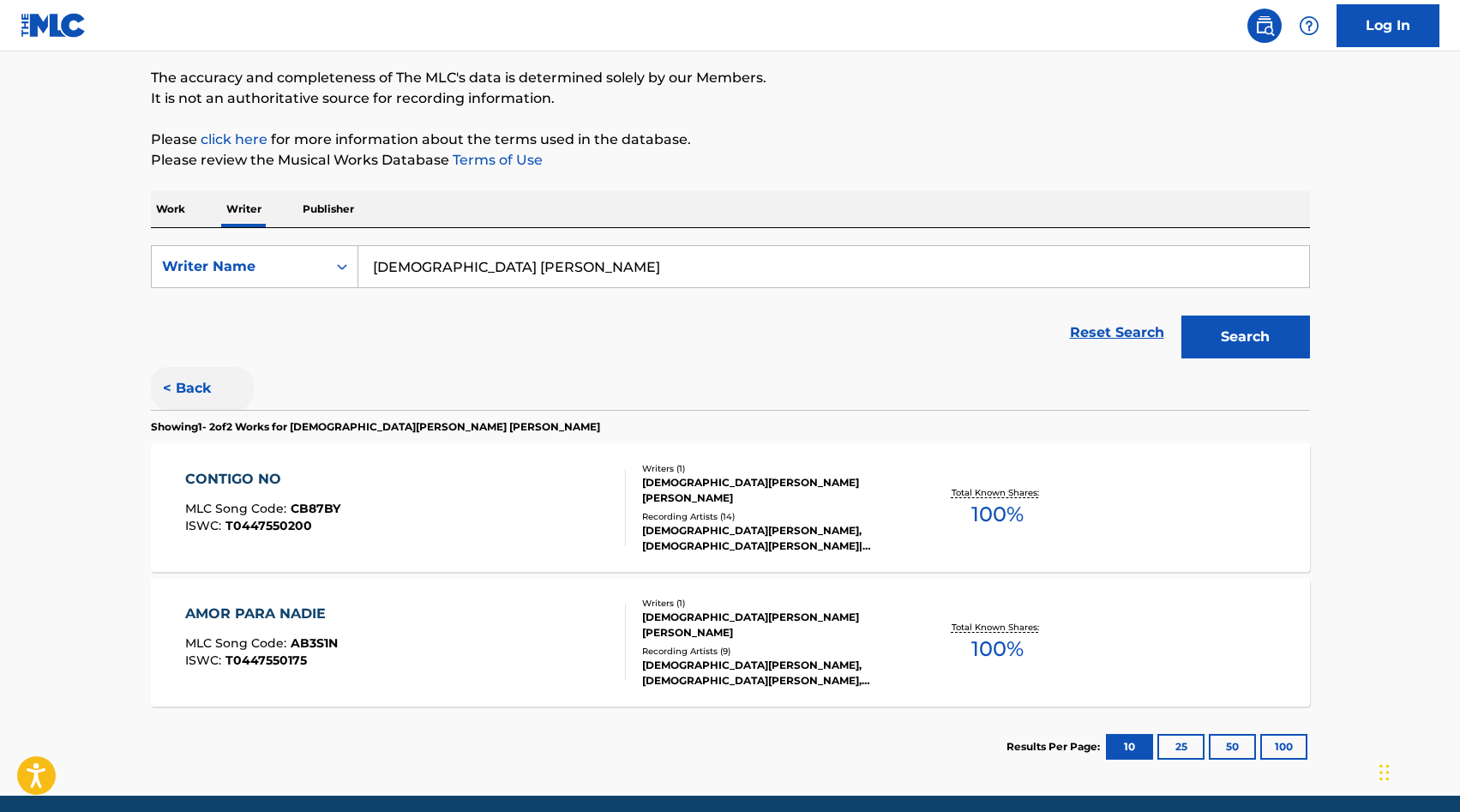
click at [207, 389] on button "< Back" at bounding box center [202, 388] width 103 height 43
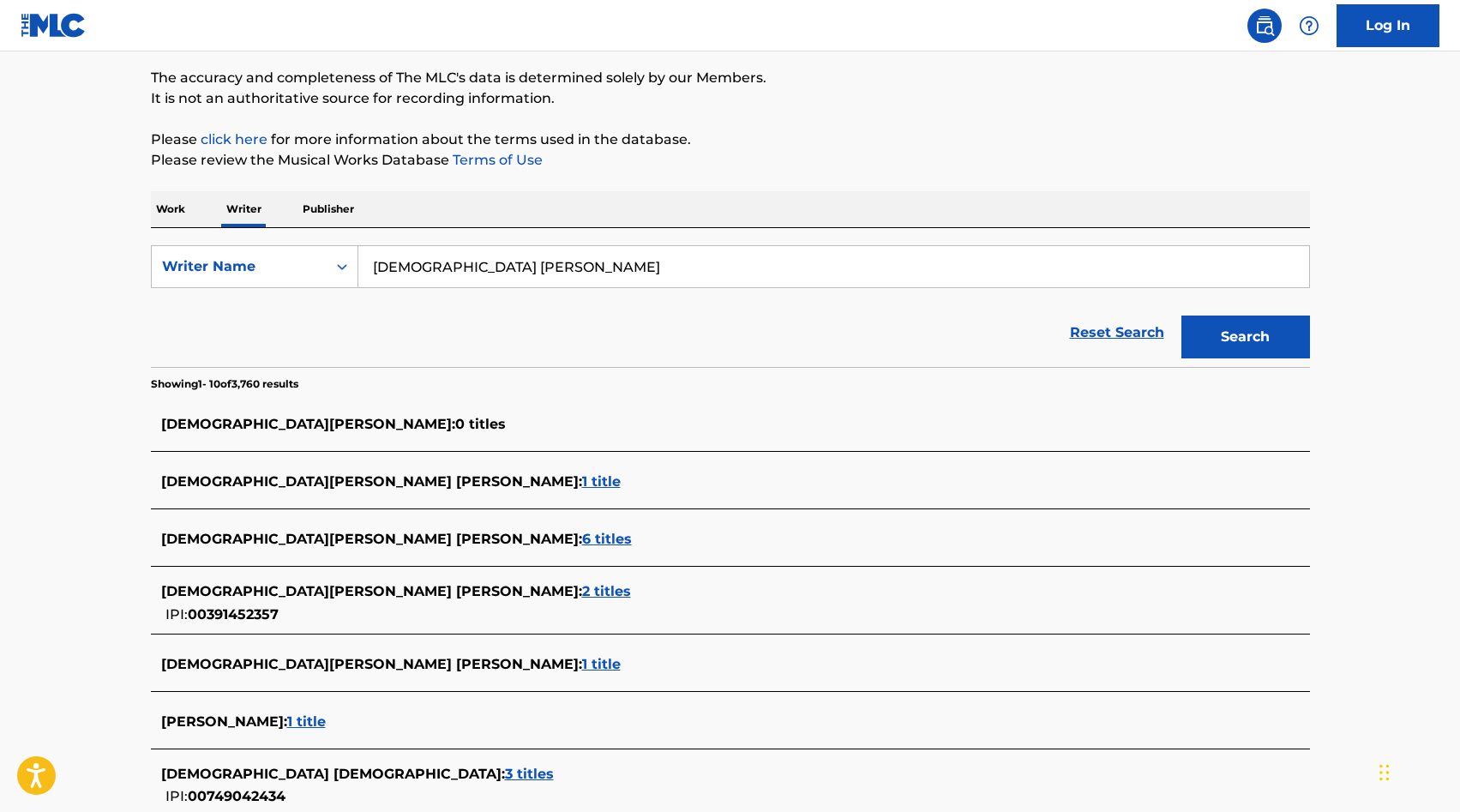
click at [582, 666] on span "1 title" at bounding box center [601, 664] width 39 height 16
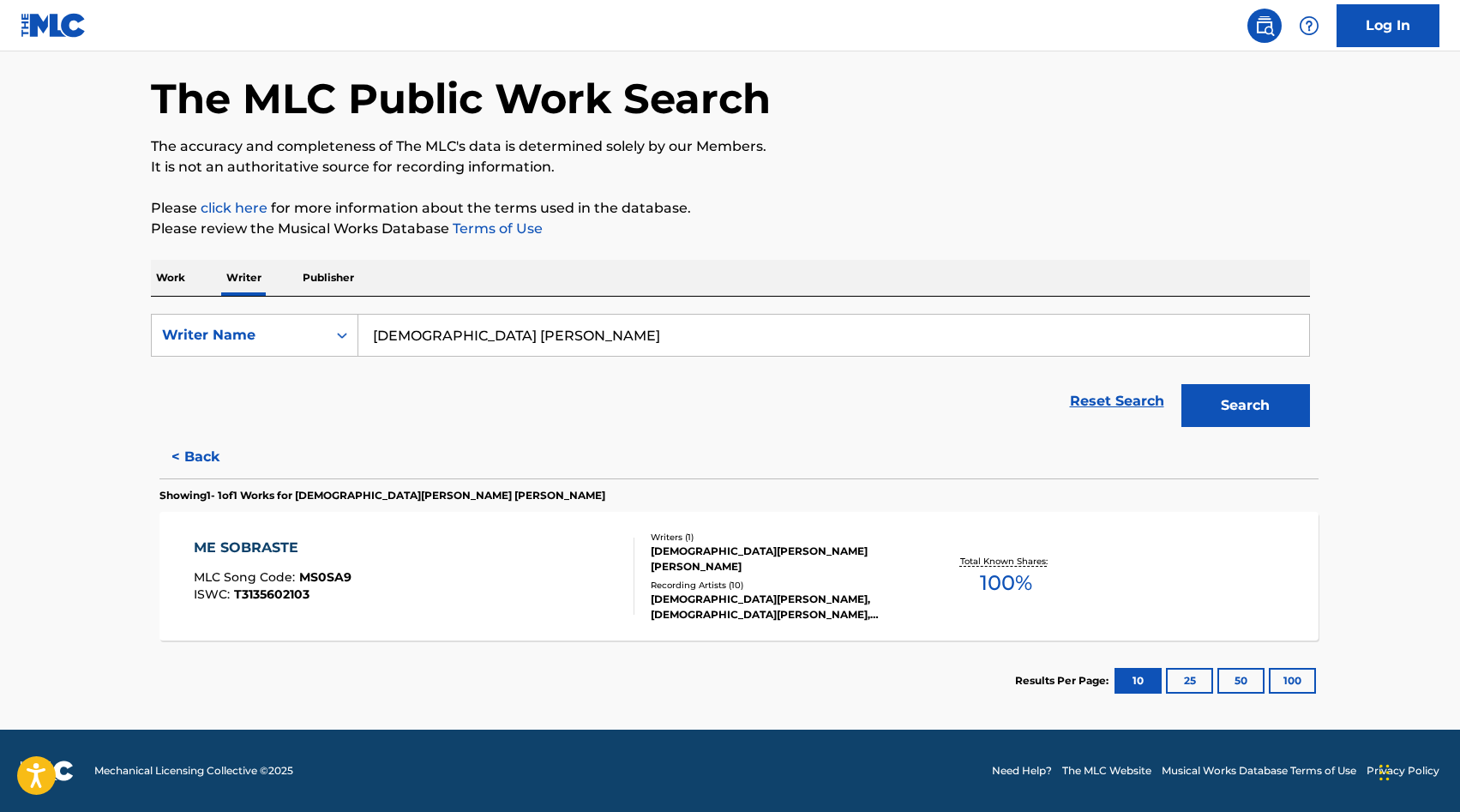
scroll to position [67, 0]
click at [192, 455] on button "< Back" at bounding box center [202, 457] width 103 height 43
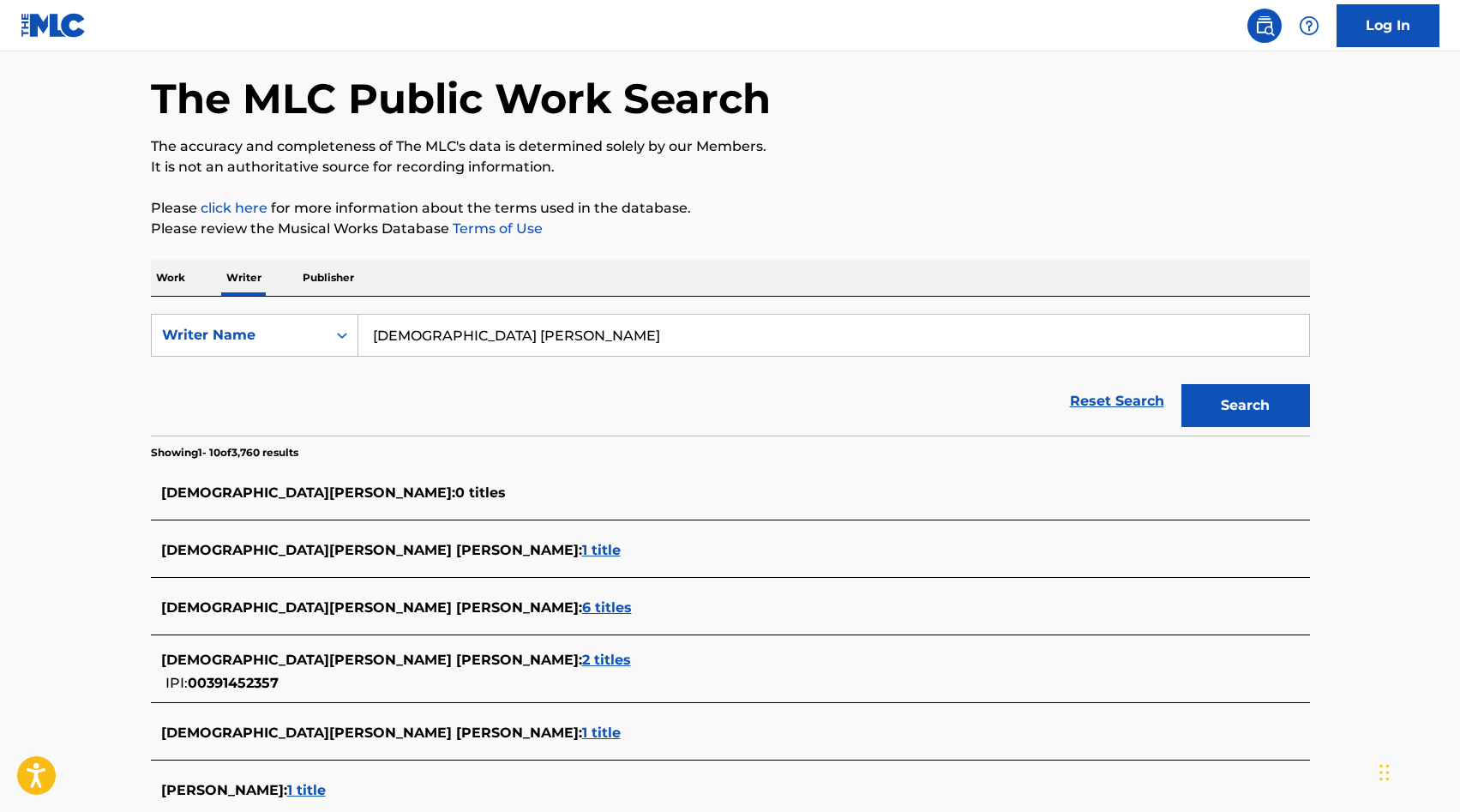
scroll to position [425, 0]
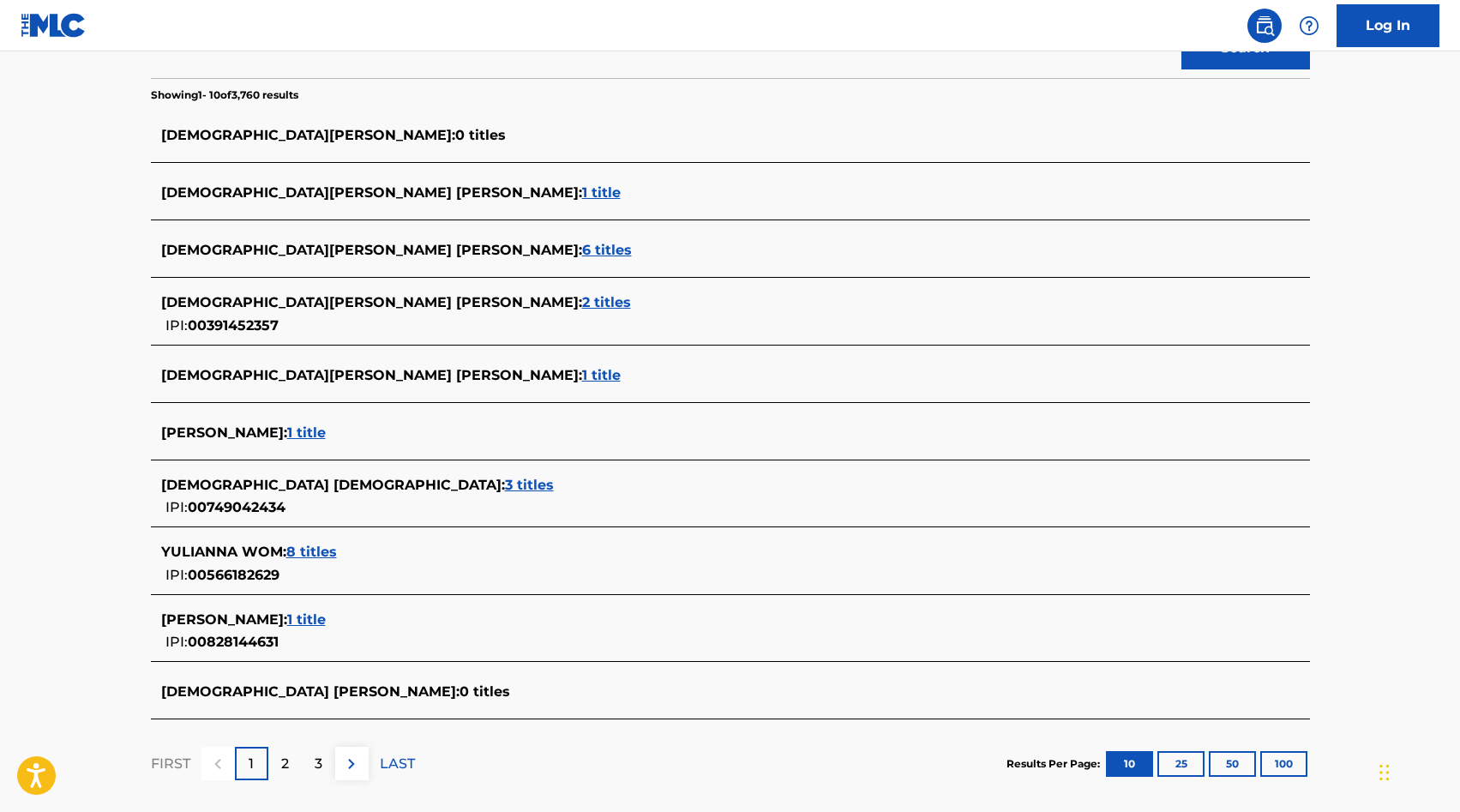
click at [582, 374] on span "1 title" at bounding box center [601, 375] width 39 height 16
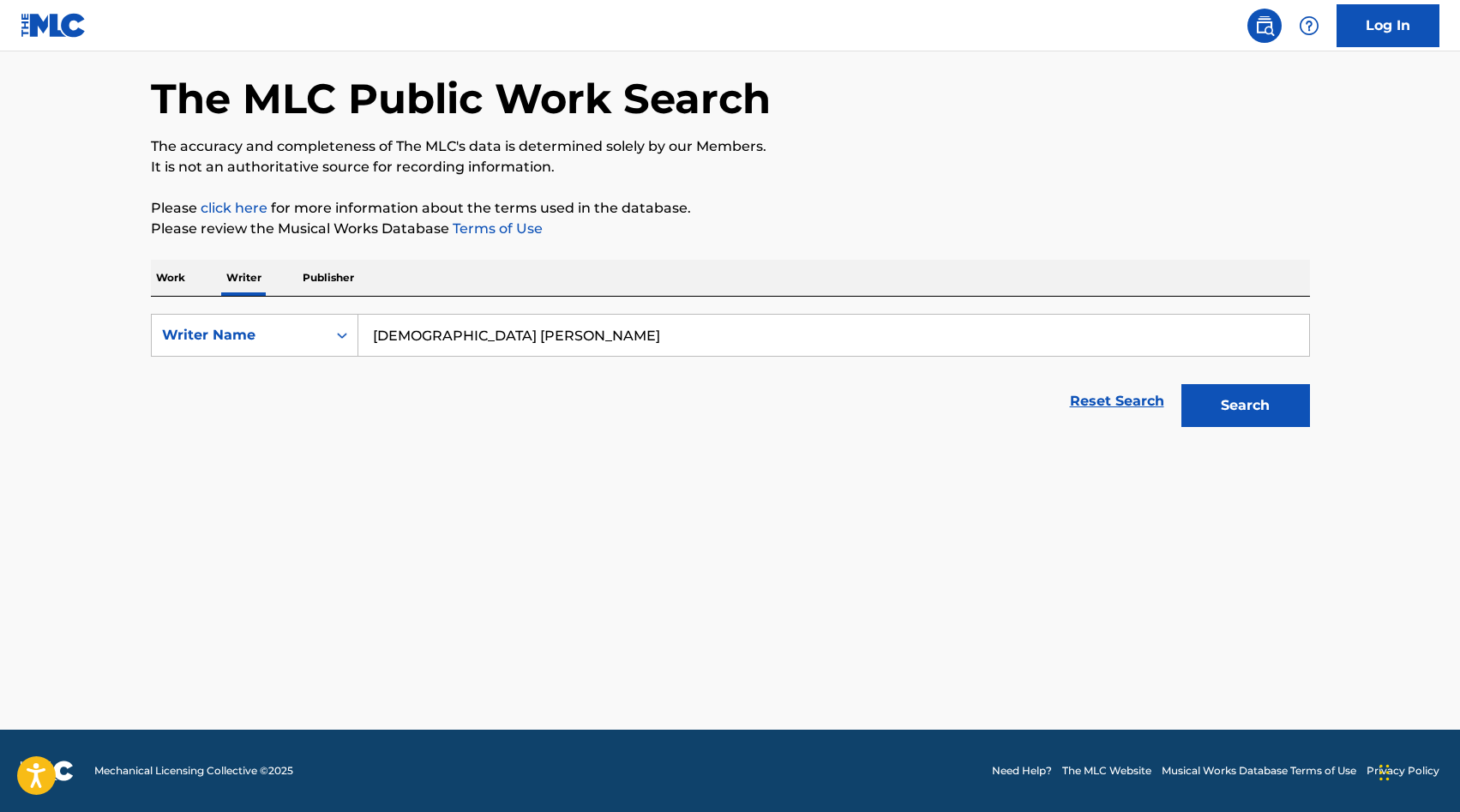
scroll to position [67, 0]
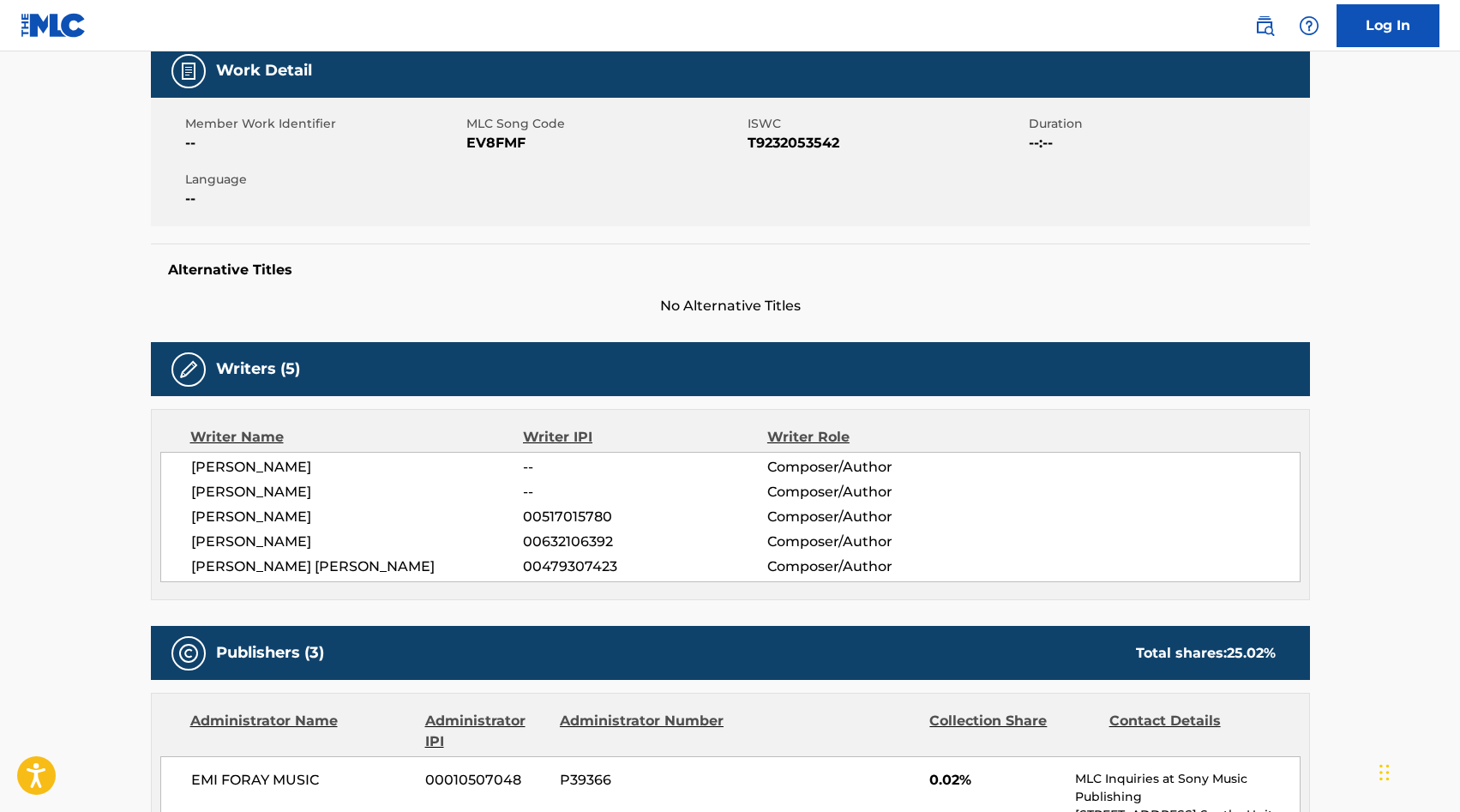
scroll to position [357, 0]
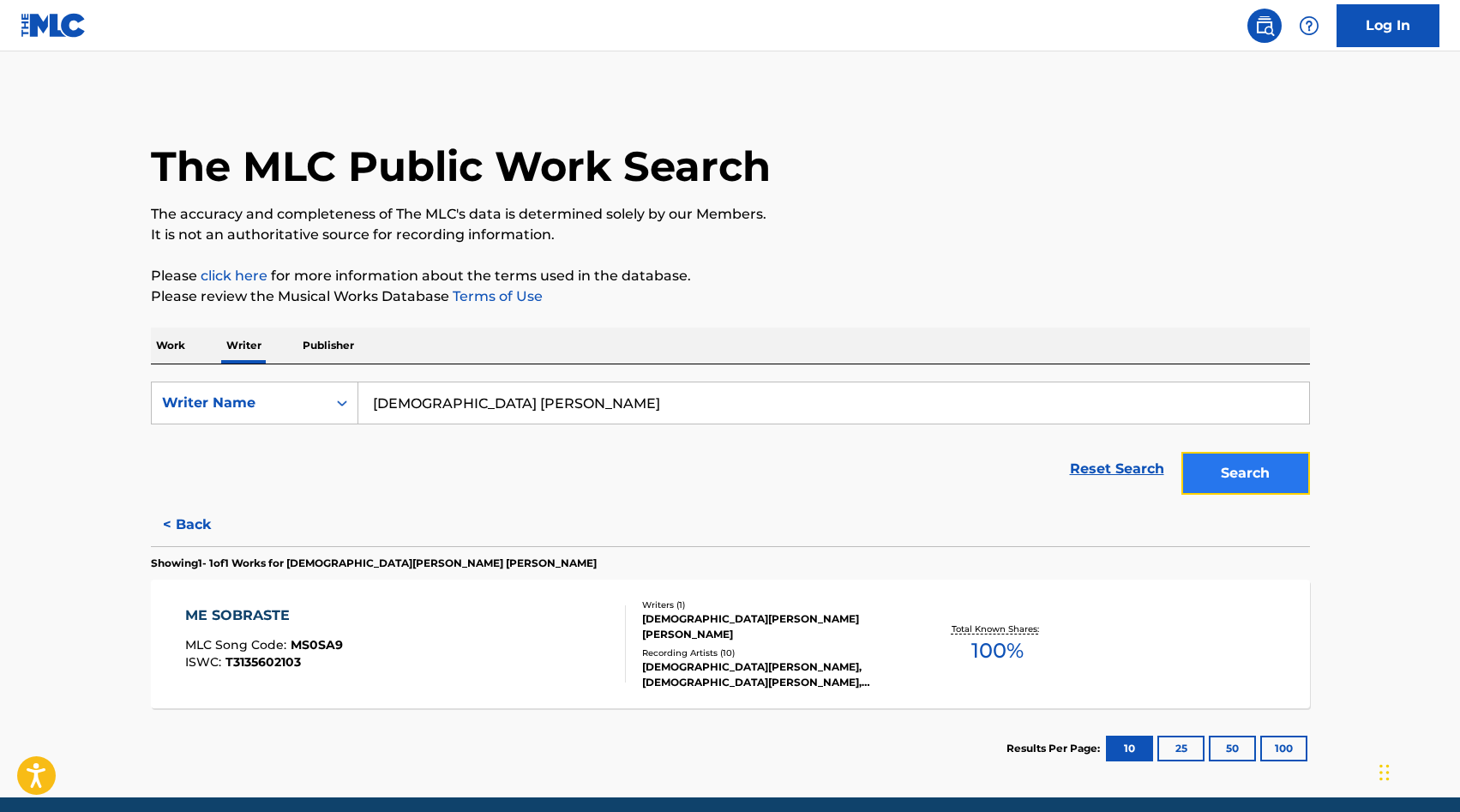
click at [1255, 470] on button "Search" at bounding box center [1245, 473] width 128 height 43
